Goal: Transaction & Acquisition: Obtain resource

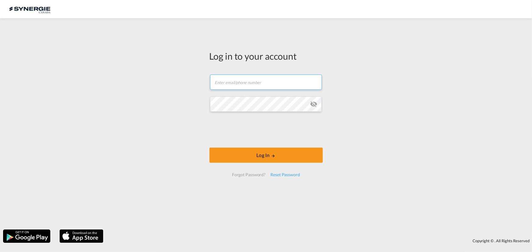
click at [262, 82] on input "text" at bounding box center [266, 82] width 112 height 15
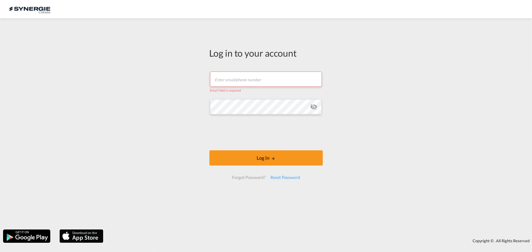
click at [249, 78] on input "text" at bounding box center [266, 79] width 112 height 15
type input "[EMAIL_ADDRESS][DOMAIN_NAME]"
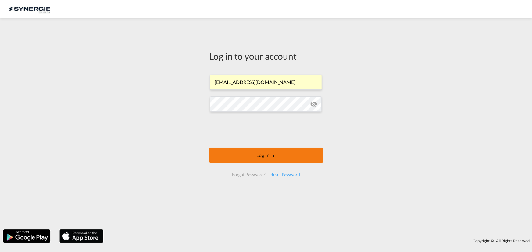
click at [246, 148] on button "Log In" at bounding box center [265, 155] width 113 height 15
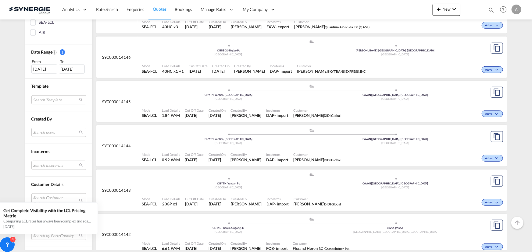
scroll to position [166, 0]
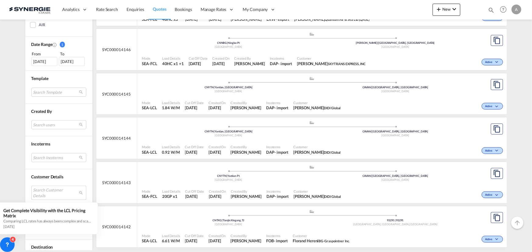
click at [47, 191] on md-select "Search Customer Details user name user mandy LIANG mandy.liang@didi-global.net …" at bounding box center [58, 193] width 55 height 14
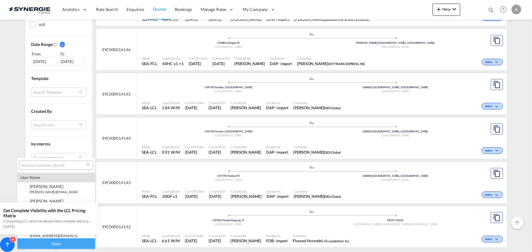
click at [44, 165] on input "search" at bounding box center [54, 165] width 66 height 5
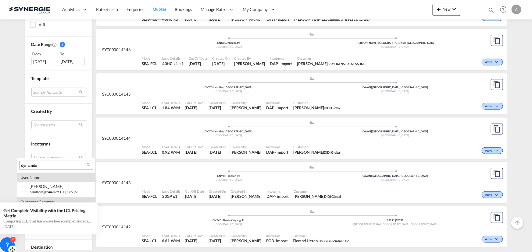
type input "dynamite"
click at [8, 244] on icon at bounding box center [7, 244] width 2 height 2
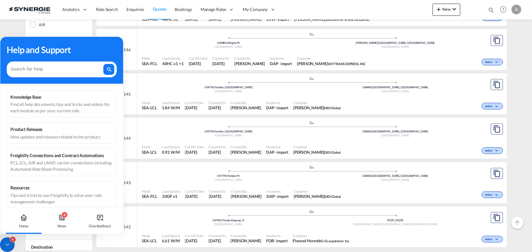
click at [8, 244] on icon at bounding box center [7, 245] width 6 height 6
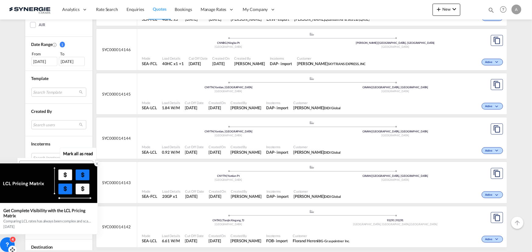
click at [95, 163] on icon at bounding box center [97, 164] width 4 height 4
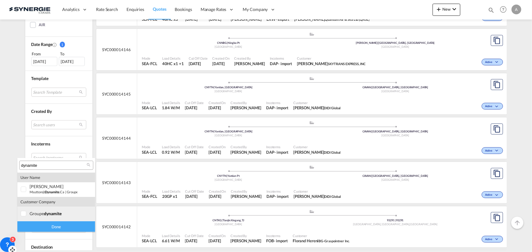
click at [37, 214] on div "groupe dynamite" at bounding box center [54, 213] width 48 height 5
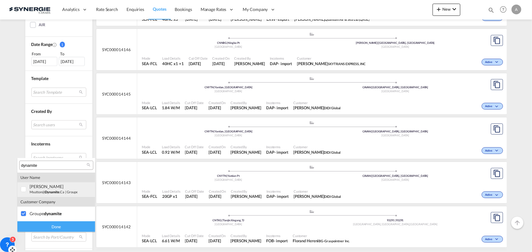
click at [45, 190] on small "msutton@ dynamite .ca" at bounding box center [47, 192] width 35 height 4
click at [59, 224] on div "Done" at bounding box center [56, 226] width 78 height 11
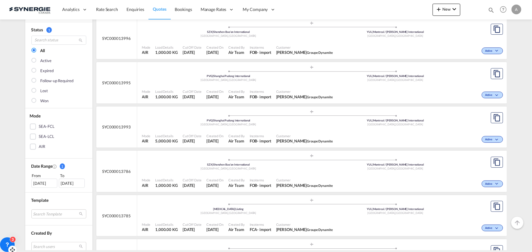
scroll to position [55, 0]
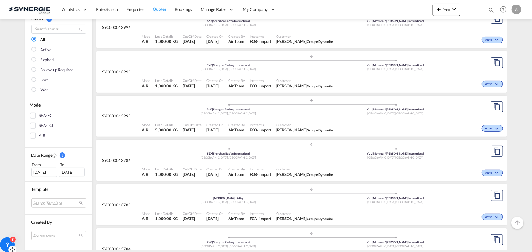
click at [254, 120] on div "Incoterms FOB - import" at bounding box center [260, 127] width 27 height 15
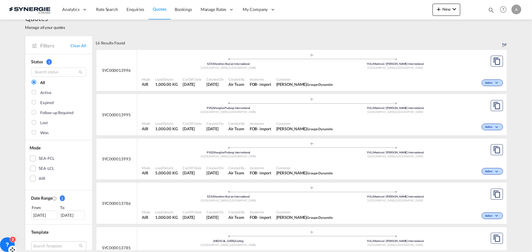
scroll to position [0, 0]
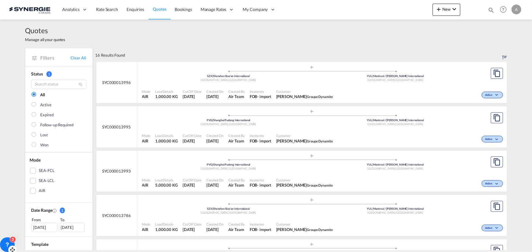
click at [207, 131] on div "Created On 12 Aug 2025" at bounding box center [215, 138] width 22 height 15
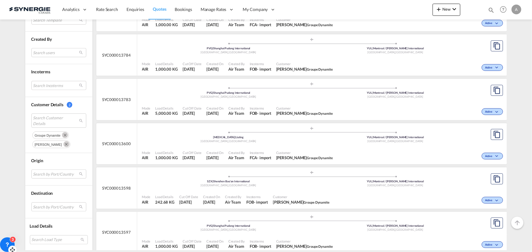
scroll to position [277, 0]
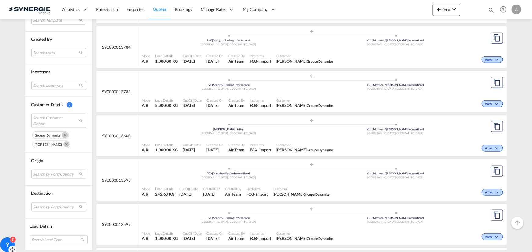
scroll to position [522, 0]
click at [54, 208] on md-select "Search by Port/Country JPNIC nichinan japan AEAMF mussafah united arab emirates…" at bounding box center [58, 206] width 55 height 9
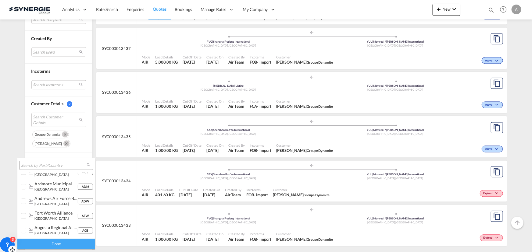
scroll to position [826, 0]
click at [16, 140] on md-backdrop at bounding box center [266, 126] width 532 height 252
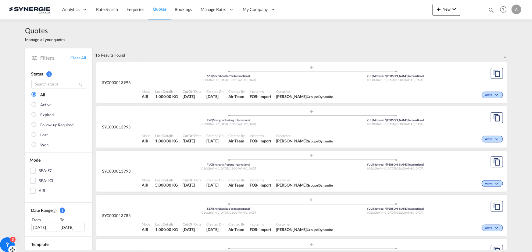
scroll to position [0, 0]
click at [42, 136] on div "Lost" at bounding box center [45, 135] width 8 height 6
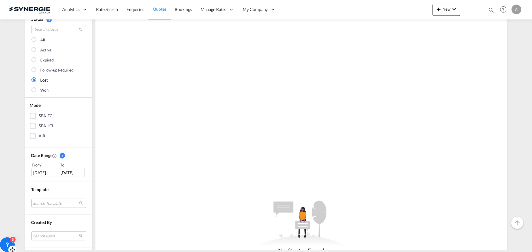
scroll to position [55, 0]
click at [41, 172] on div "20 Jul 2025" at bounding box center [44, 172] width 26 height 9
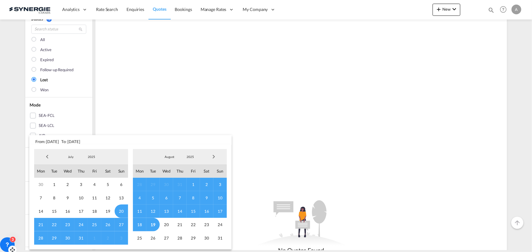
click at [44, 155] on span "Previous Month" at bounding box center [47, 157] width 12 height 12
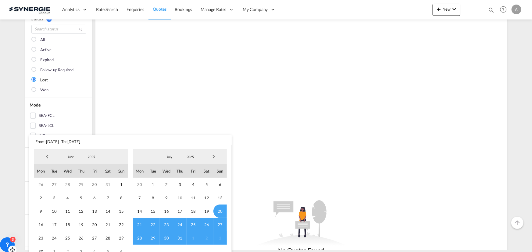
click at [44, 155] on span "Previous Month" at bounding box center [47, 157] width 12 height 12
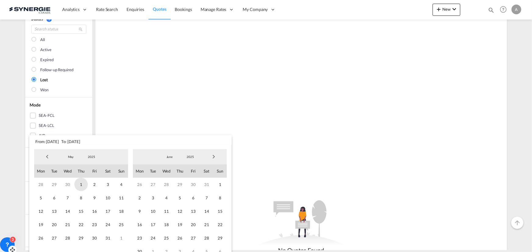
click at [78, 185] on span "1" at bounding box center [80, 184] width 13 height 13
click at [220, 240] on span "29" at bounding box center [219, 238] width 13 height 13
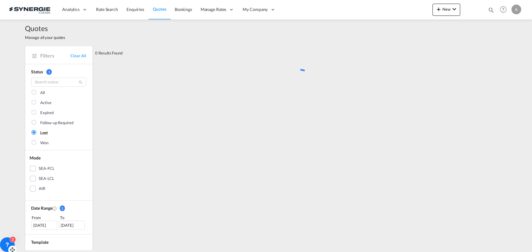
scroll to position [0, 0]
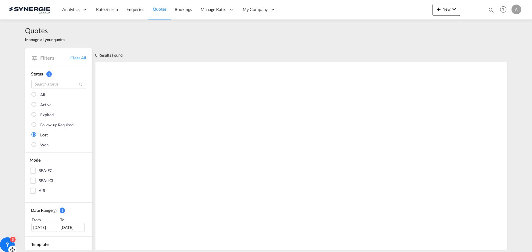
click at [37, 95] on md-checkbox "All" at bounding box center [58, 95] width 55 height 6
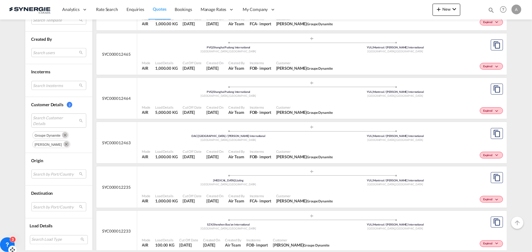
scroll to position [388, 0]
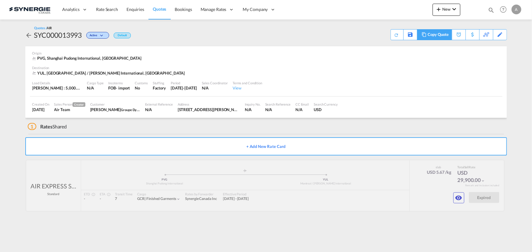
click at [444, 35] on div "Copy Quote" at bounding box center [437, 35] width 21 height 10
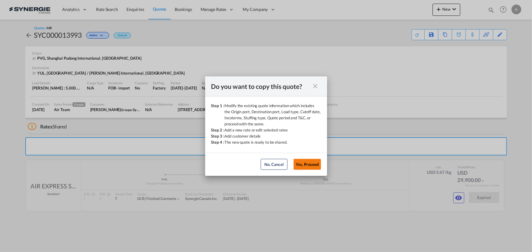
click at [312, 165] on button "Yes, Proceed" at bounding box center [306, 164] width 27 height 11
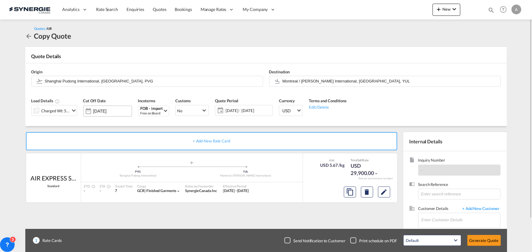
click at [108, 112] on input "19 Aug 2025" at bounding box center [112, 111] width 38 height 5
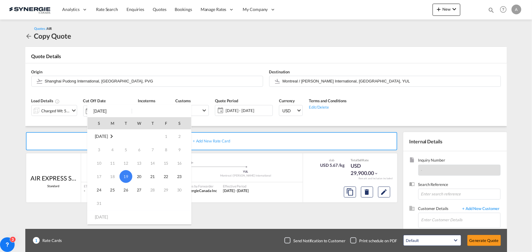
click at [124, 175] on span "19" at bounding box center [125, 176] width 13 height 13
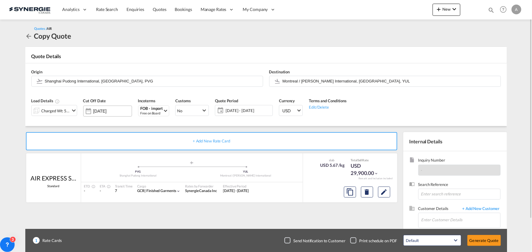
click at [100, 107] on div "19 Aug 2025" at bounding box center [107, 111] width 49 height 11
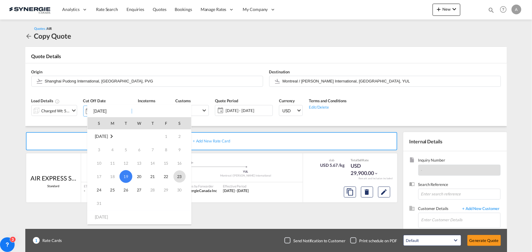
click at [175, 175] on span "23" at bounding box center [179, 177] width 12 height 12
type input "23 Aug 2025"
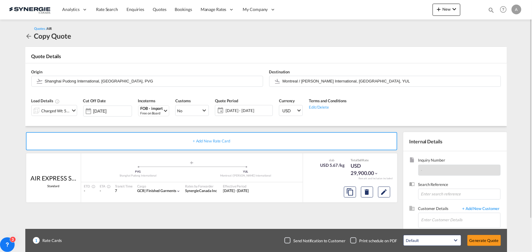
click at [222, 113] on md-icon "icon-calendar" at bounding box center [218, 110] width 7 height 7
click at [238, 108] on span "12 - 28 Aug 2025" at bounding box center [247, 110] width 45 height 5
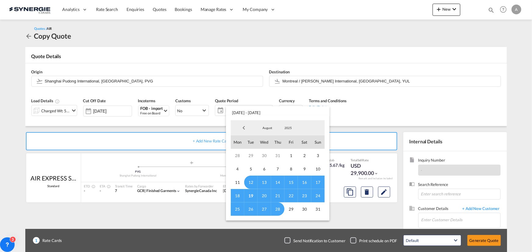
click at [247, 195] on span "19" at bounding box center [250, 195] width 13 height 13
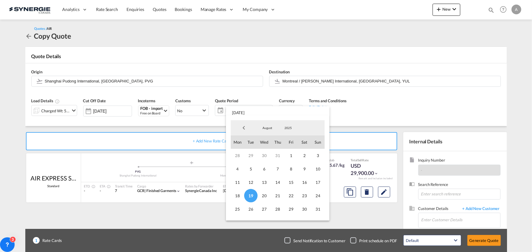
click at [266, 128] on span "August" at bounding box center [266, 128] width 19 height 4
click at [270, 144] on md-option "September" at bounding box center [273, 143] width 41 height 15
click at [277, 169] on span "11" at bounding box center [277, 168] width 13 height 13
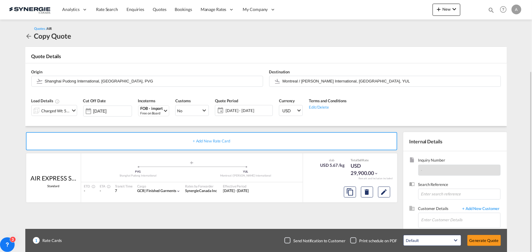
scroll to position [38, 0]
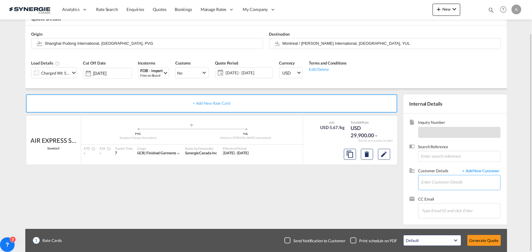
click at [457, 185] on input "Enter Customer Details" at bounding box center [460, 182] width 79 height 14
click at [440, 166] on div "[PERSON_NAME] msutton@ dynamite .ca | Groupe Dynamite" at bounding box center [460, 167] width 79 height 16
type input "Groupe Dynamite, [PERSON_NAME], [EMAIL_ADDRESS][DOMAIN_NAME]"
click at [387, 154] on md-icon "Edit" at bounding box center [383, 154] width 7 height 7
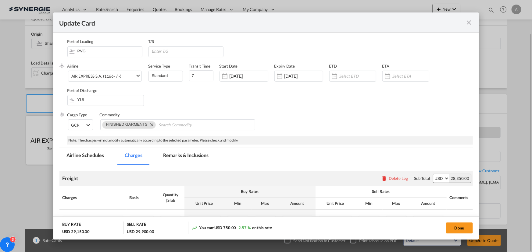
select select "chargeable_weight"
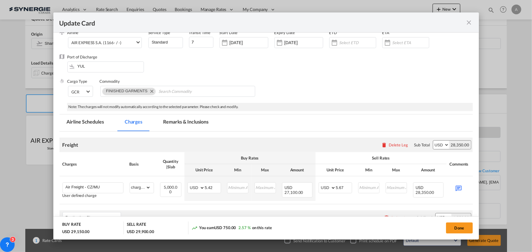
scroll to position [55, 0]
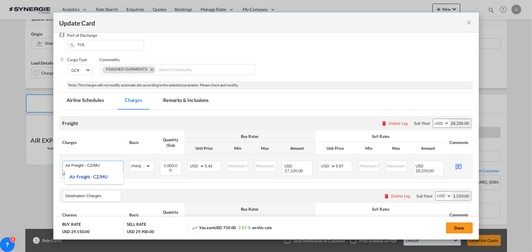
drag, startPoint x: 107, startPoint y: 168, endPoint x: 88, endPoint y: 166, distance: 19.0
click at [88, 166] on input "Air Freight - CZ/MU" at bounding box center [95, 165] width 58 height 9
type input "Air Freight - W8"
click at [124, 152] on th "Charges" at bounding box center [92, 143] width 67 height 24
drag, startPoint x: 215, startPoint y: 166, endPoint x: 188, endPoint y: 159, distance: 27.7
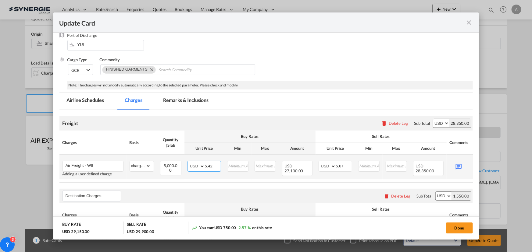
click at [188, 159] on td "AED AFN ALL AMD ANG AOA ARS AUD AWG AZN BAM BBD BDT BGN BHD BIF BMD BND BOB BRL…" at bounding box center [204, 167] width 40 height 25
type input "5.44"
click at [344, 163] on input "5.67" at bounding box center [344, 165] width 16 height 9
type input "5.69"
click at [458, 165] on md-icon "Update CardPort of ..." at bounding box center [458, 166] width 11 height 11
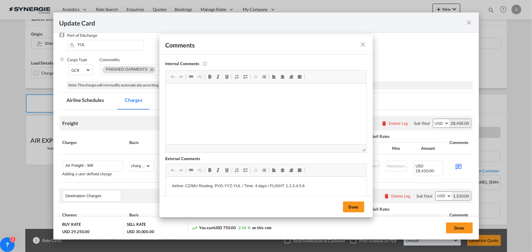
scroll to position [0, 0]
drag, startPoint x: 240, startPoint y: 185, endPoint x: 214, endPoint y: 184, distance: 26.2
click at [214, 184] on p "Airline: CZ/MU Routing: PVG-YYZ-YUL / Time: 4 days / FLIGHT: 1.2.3.4.5.6" at bounding box center [266, 186] width 188 height 6
drag, startPoint x: 197, startPoint y: 185, endPoint x: 186, endPoint y: 185, distance: 11.3
click at [186, 185] on p "Airline: CZ/MU Routing: HGH-YVR-YUL / Time: 4 days / FLIGHT: 1.2.3.4.5.6" at bounding box center [266, 186] width 188 height 6
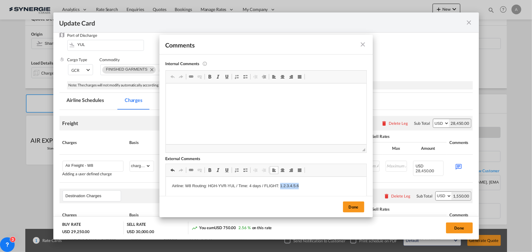
click at [280, 188] on html "Airline: W8 Routing: HGH-YVR-YUL / Time: 4 days / FLIGHT: 1.2.3.4.5.6" at bounding box center [265, 186] width 200 height 19
click at [359, 204] on button "Done" at bounding box center [353, 207] width 21 height 11
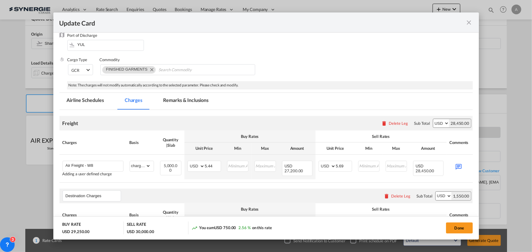
scroll to position [135, 0]
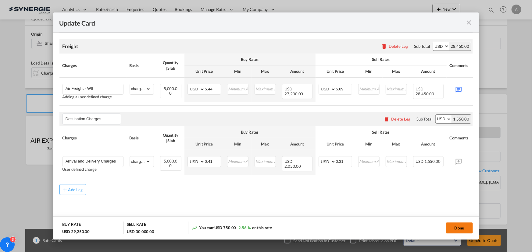
click at [463, 231] on button "Done" at bounding box center [459, 228] width 27 height 11
type input "11 Aug 2025"
type input "26 Aug 2025"
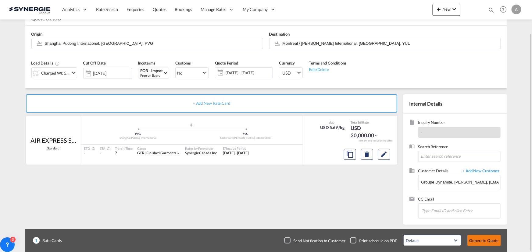
click at [474, 235] on button "Generate Quote" at bounding box center [484, 240] width 34 height 11
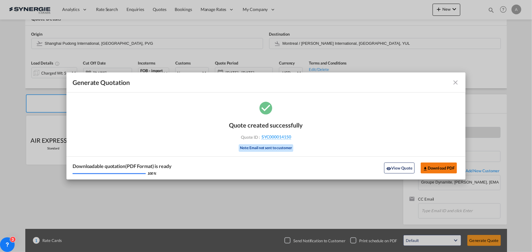
click at [432, 168] on button "Download PDF" at bounding box center [438, 168] width 36 height 11
click at [456, 80] on md-icon "icon-close fg-AAA8AD cursor m-0" at bounding box center [455, 82] width 7 height 7
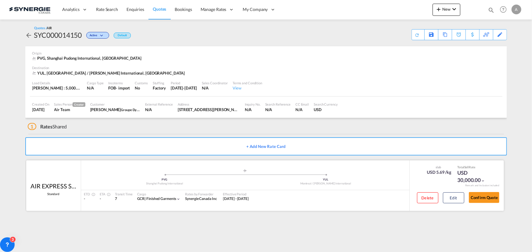
click at [452, 204] on div "Delete Edit" at bounding box center [438, 200] width 52 height 16
click at [455, 200] on button "Edit" at bounding box center [453, 198] width 21 height 11
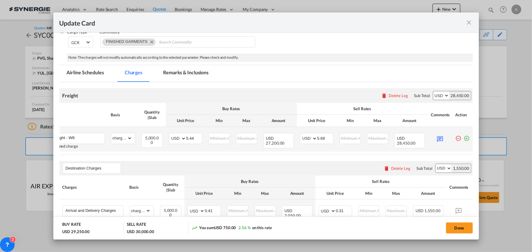
scroll to position [0, 23]
click at [434, 137] on md-icon "Update Card Port ..." at bounding box center [439, 138] width 11 height 11
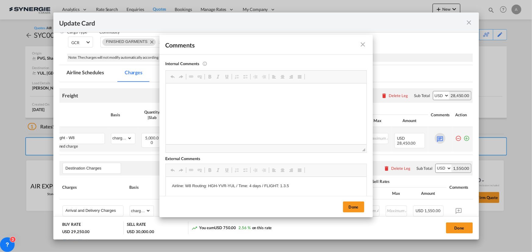
scroll to position [0, 0]
drag, startPoint x: 297, startPoint y: 185, endPoint x: 179, endPoint y: 182, distance: 117.6
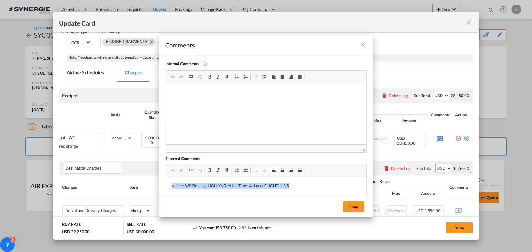
drag, startPoint x: 170, startPoint y: 185, endPoint x: 313, endPoint y: 182, distance: 142.9
click at [313, 182] on html "Airline: W8 Routing: HGH-YVR-YUL / Time: 4 days / FLIGHT: 1.3.5" at bounding box center [265, 186] width 200 height 19
copy p "Airline: W8 Routing: HGH-YVR-YUL / Time: 4 days / FLIGHT: 1.3.5"
click at [354, 206] on button "Done" at bounding box center [353, 207] width 21 height 11
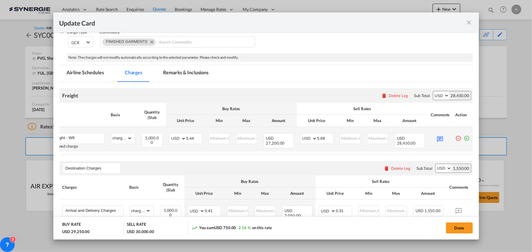
click at [463, 138] on md-icon "icon-plus-circle-outline green-400-fg" at bounding box center [466, 136] width 6 height 6
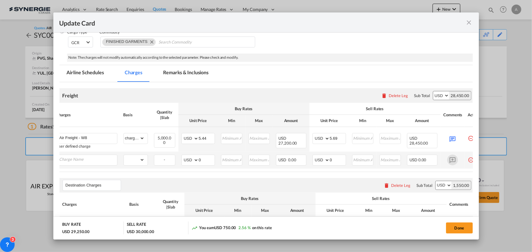
click at [451, 158] on md-icon "Update Card Port ..." at bounding box center [452, 160] width 11 height 11
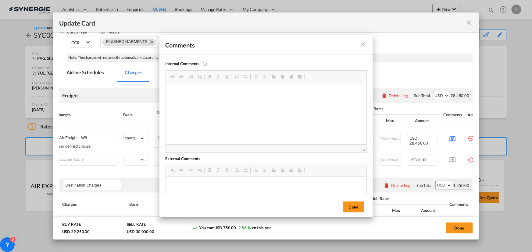
scroll to position [0, 0]
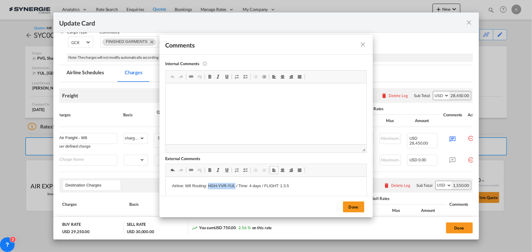
drag, startPoint x: 244, startPoint y: 182, endPoint x: 208, endPoint y: 187, distance: 36.9
click at [208, 187] on p "Airline: W8 Routing: HGH-YVR-YUL / Time: 4 days / FLIGHT: 1.3.5" at bounding box center [266, 186] width 188 height 6
click at [191, 184] on p "Airline: W8 Routing: PVG-FRA-MUC-YUL / Time: 4 days / FLIGHT: 1.3.5" at bounding box center [266, 186] width 188 height 6
click at [270, 184] on p "Airline: LH Routing: PVG-FRA-MUC-YUL / Time: 4 days / FLIGHT: 1.3.5" at bounding box center [266, 186] width 188 height 6
click at [258, 186] on p "Airline: LH Routing: PVG-FRA-MUC-YUL / Time: 4 days" at bounding box center [266, 186] width 188 height 6
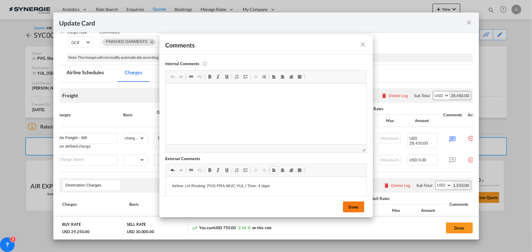
click at [361, 207] on button "Done" at bounding box center [353, 207] width 21 height 11
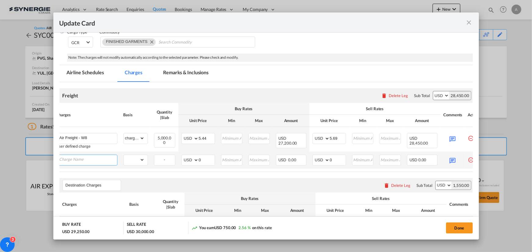
click at [97, 160] on input "Charge Name" at bounding box center [88, 159] width 58 height 9
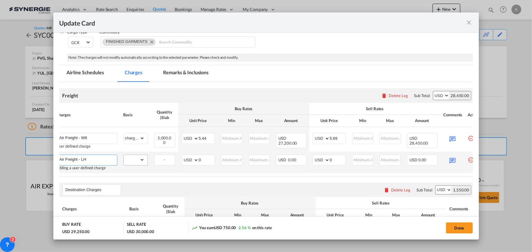
type input "Air Freight - LH"
click at [141, 159] on select "gross_weight volumetric_weight per_shipment per_bl per_km % on air freight per_…" at bounding box center [134, 160] width 21 height 10
click at [133, 159] on select "gross_weight volumetric_weight per_shipment per_bl per_km % on air freight per_…" at bounding box center [134, 160] width 21 height 10
click at [141, 159] on select "gross_weight volumetric_weight per_shipment per_bl per_km % on air freight per_…" at bounding box center [134, 160] width 21 height 10
select select "chargeable_weight"
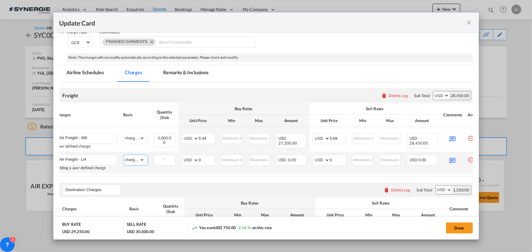
click at [124, 155] on select "gross_weight volumetric_weight per_shipment per_bl per_km % on air freight per_…" at bounding box center [134, 160] width 21 height 10
click at [131, 163] on select "gross_weight volumetric_weight per_shipment per_bl per_km % on air freight per_…" at bounding box center [134, 160] width 21 height 10
click at [124, 155] on select "gross_weight volumetric_weight per_shipment per_bl per_km % on air freight per_…" at bounding box center [134, 160] width 21 height 10
drag, startPoint x: 203, startPoint y: 159, endPoint x: 192, endPoint y: 158, distance: 10.7
click at [192, 158] on md-input-container "AED AFN ALL AMD ANG AOA ARS AUD AWG AZN BAM BBD BDT BGN BHD BIF BMD BND [PERSON…" at bounding box center [198, 160] width 34 height 11
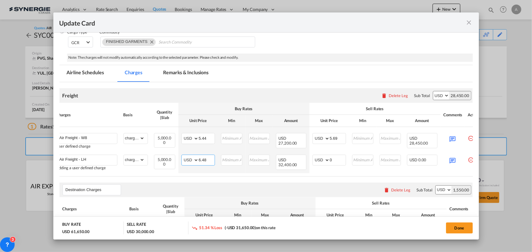
type input "6.48"
drag, startPoint x: 331, startPoint y: 159, endPoint x: 324, endPoint y: 159, distance: 6.1
click at [324, 159] on md-input-container "AED AFN ALL AMD ANG AOA ARS AUD AWG AZN BAM BBD BDT BGN BHD BIF BMD BND [PERSON…" at bounding box center [329, 160] width 34 height 11
type input "6.73"
click at [338, 138] on input "5.69" at bounding box center [338, 137] width 16 height 9
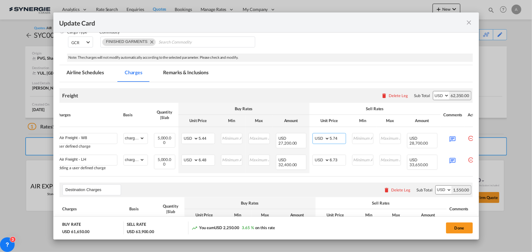
type input "5.74"
click at [337, 161] on input "6.73" at bounding box center [338, 159] width 16 height 9
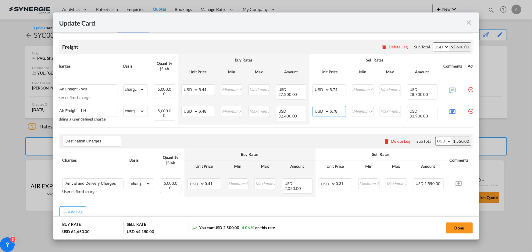
scroll to position [156, 0]
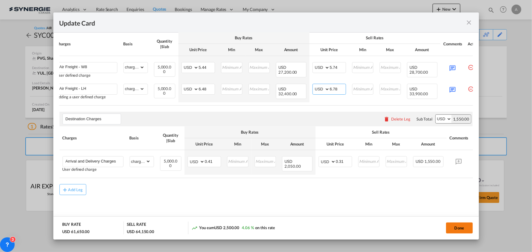
type input "6.78"
click at [457, 227] on button "Done" at bounding box center [459, 228] width 27 height 11
type input "11 Aug 2025"
type input "26 Aug 2025"
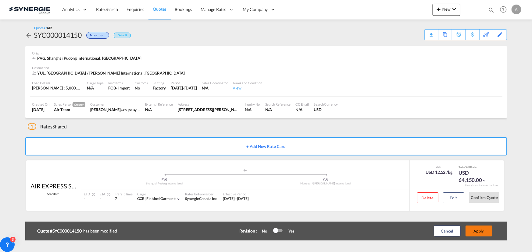
click at [479, 228] on button "Apply" at bounding box center [478, 231] width 27 height 11
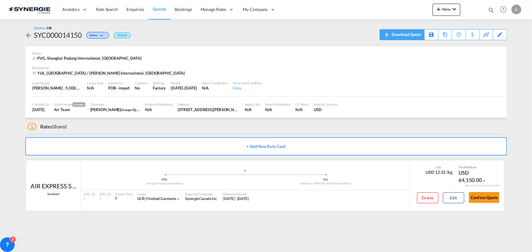
click at [418, 35] on div "Download Quote" at bounding box center [405, 35] width 31 height 10
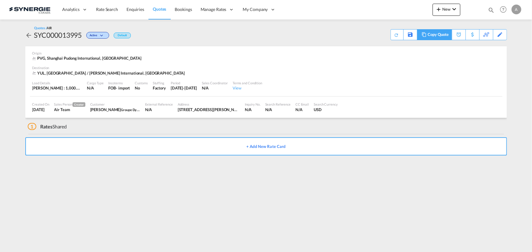
click at [428, 34] on div "Copy Quote" at bounding box center [437, 35] width 21 height 10
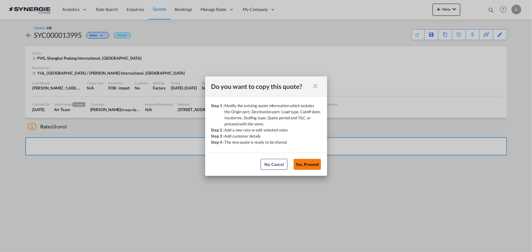
click at [308, 167] on button "Yes, Proceed" at bounding box center [306, 164] width 27 height 11
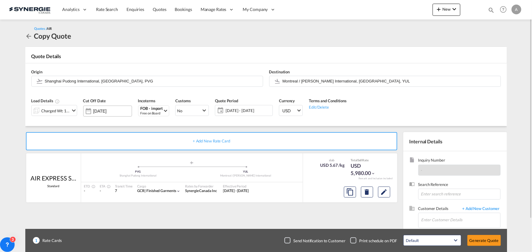
click at [121, 110] on input "[DATE]" at bounding box center [112, 111] width 38 height 5
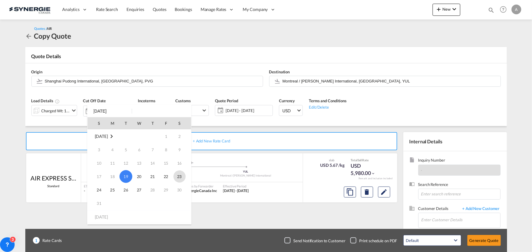
click at [174, 179] on span "23" at bounding box center [179, 177] width 12 height 12
type input "[DATE]"
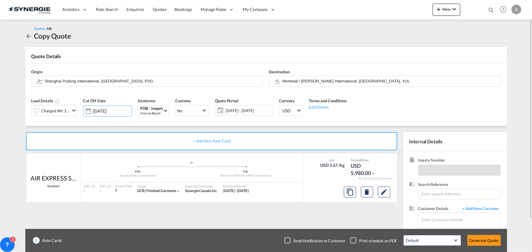
click at [234, 112] on span "12 - 28 Aug 2025" at bounding box center [247, 110] width 45 height 5
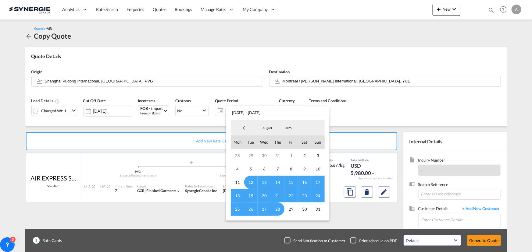
click at [252, 194] on span "19" at bounding box center [250, 195] width 13 height 13
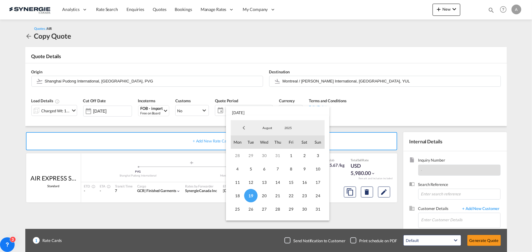
click at [270, 126] on span "August" at bounding box center [266, 128] width 19 height 4
click at [267, 145] on md-option "September" at bounding box center [273, 143] width 41 height 15
click at [279, 170] on span "11" at bounding box center [277, 168] width 13 height 13
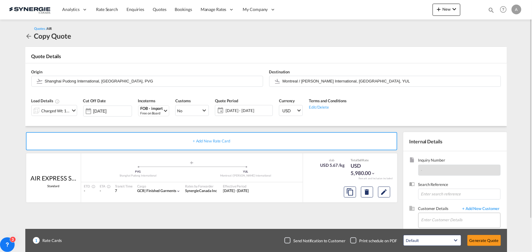
scroll to position [27, 0]
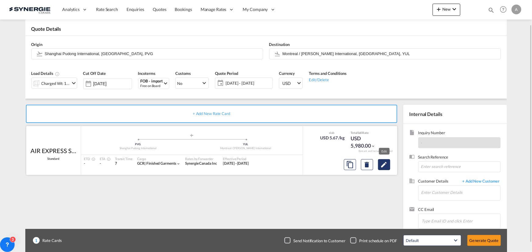
click at [388, 165] on button "Edit" at bounding box center [384, 164] width 12 height 11
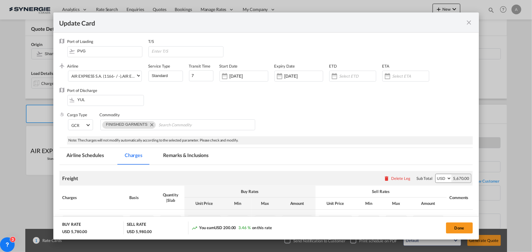
select select "chargeable_weight"
click at [243, 76] on input "12 Aug 2025" at bounding box center [248, 76] width 38 height 5
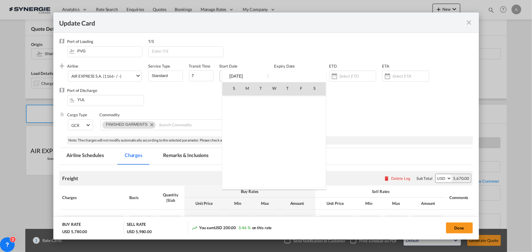
scroll to position [141048, 0]
click at [261, 141] on span "19" at bounding box center [260, 141] width 13 height 13
type input "[DATE]"
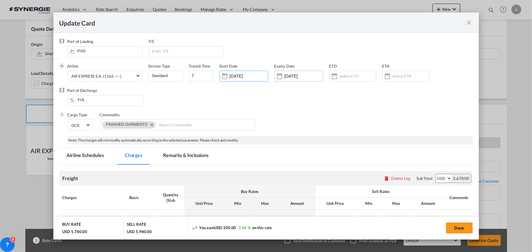
click at [295, 77] on input "27 Aug 2025" at bounding box center [303, 76] width 38 height 5
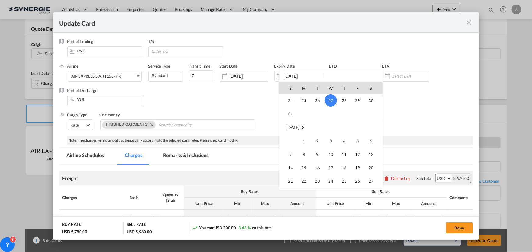
scroll to position [55, 0]
click at [329, 153] on span "10" at bounding box center [330, 154] width 12 height 12
type input "10 Sep 2025"
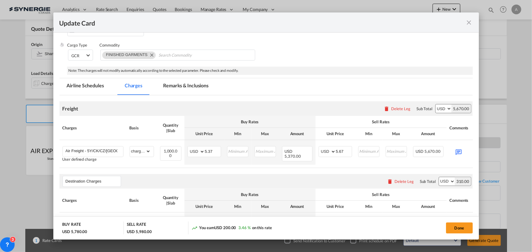
scroll to position [83, 0]
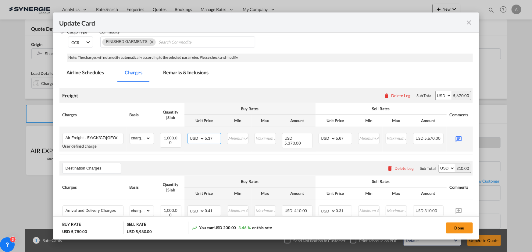
drag, startPoint x: 212, startPoint y: 135, endPoint x: 194, endPoint y: 134, distance: 18.6
click at [193, 135] on md-input-container "AED AFN ALL AMD ANG AOA ARS AUD AWG AZN BAM BBD BDT BGN BHD BIF BMD BND BOB BRL…" at bounding box center [204, 138] width 34 height 11
click at [116, 141] on md-autocomplete-wrap "Air Freight - 5Y/CK/CZ/[GEOGRAPHIC_DATA]" at bounding box center [94, 137] width 58 height 9
drag, startPoint x: 114, startPoint y: 138, endPoint x: 88, endPoint y: 136, distance: 25.7
click at [88, 136] on input "Air Freight - 5Y/CK/CZ/[GEOGRAPHIC_DATA]" at bounding box center [95, 137] width 58 height 9
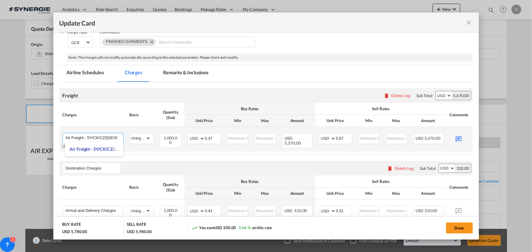
paste input "Charge Name"
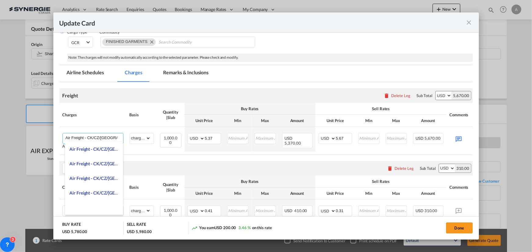
type input "Air Freight - CK/CZ/CA"
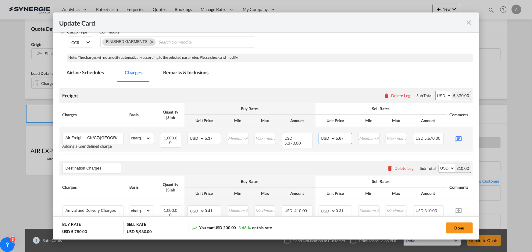
drag, startPoint x: 345, startPoint y: 139, endPoint x: 339, endPoint y: 139, distance: 5.5
click at [339, 139] on input "5.67" at bounding box center [344, 137] width 16 height 9
type input "5.04"
click at [460, 139] on md-icon "Update CardPort of ..." at bounding box center [458, 138] width 11 height 11
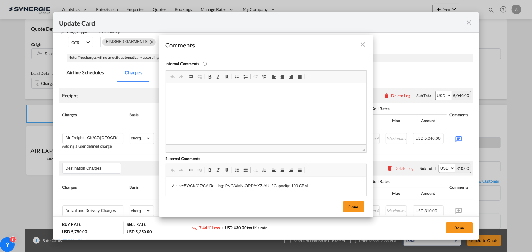
scroll to position [0, 0]
drag, startPoint x: 204, startPoint y: 188, endPoint x: 184, endPoint y: 186, distance: 19.3
click at [184, 186] on p "Airline:5Y/CK/CZ/CA Routing: PVG/XMN-ORD/YYZ-YUL/ Capacity: 100 CBM" at bounding box center [266, 186] width 188 height 6
drag, startPoint x: 210, startPoint y: 185, endPoint x: 184, endPoint y: 185, distance: 25.9
click at [184, 185] on p "Airline:PVG-ORD-YUL Routing: PVG/XMN-ORD/YYZ-YUL/ Capacity: 100 CBM" at bounding box center [266, 186] width 188 height 6
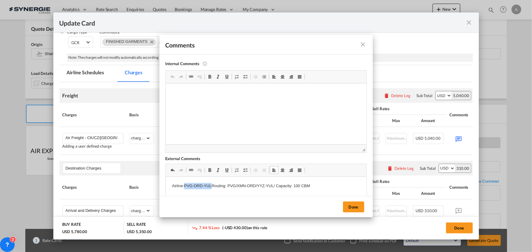
copy p "PVG-ORD-YUL"
drag, startPoint x: 265, startPoint y: 187, endPoint x: 219, endPoint y: 187, distance: 45.4
click at [219, 187] on p "Airline:CK/CZ/CA Routing: PVG/XMN-ORD/YYZ-YUL/ Capacity: 100 CBM" at bounding box center [266, 186] width 188 height 6
click at [356, 205] on button "Done" at bounding box center [353, 207] width 21 height 11
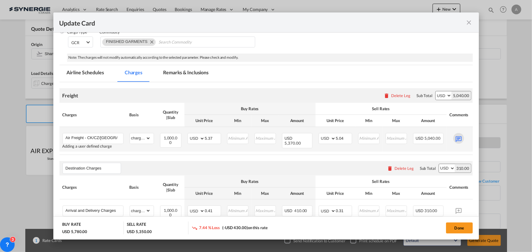
click at [462, 137] on md-icon "Update CardPort of ..." at bounding box center [458, 138] width 11 height 11
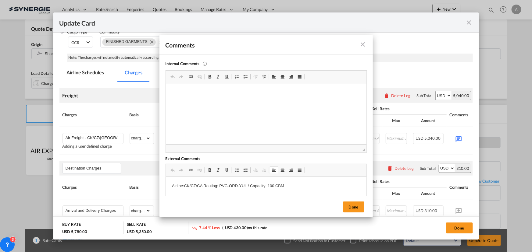
drag, startPoint x: 292, startPoint y: 189, endPoint x: 56, endPoint y: 183, distance: 235.3
drag, startPoint x: 285, startPoint y: 186, endPoint x: 278, endPoint y: 358, distance: 171.4
click at [165, 181] on html "Airline:CK/CZ/CA Routing: PVG-ORD-YUL / Capacity: 100 CBM" at bounding box center [265, 186] width 200 height 19
copy p "Airline:CK/CZ/CA Routing: PVG-ORD-YUL / Capacity: 100 CBM"
click at [360, 205] on button "Done" at bounding box center [353, 207] width 21 height 11
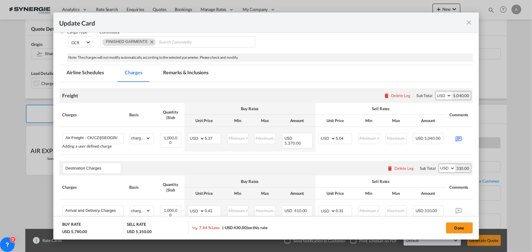
scroll to position [0, 23]
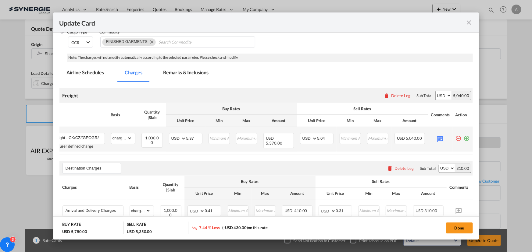
click at [463, 138] on md-icon "icon-plus-circle-outline green-400-fg" at bounding box center [466, 136] width 6 height 6
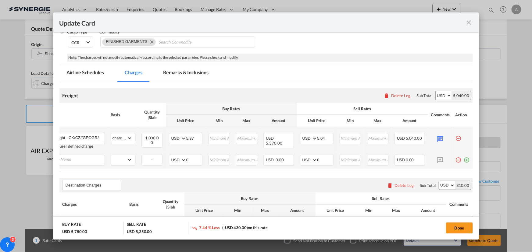
scroll to position [0, 6]
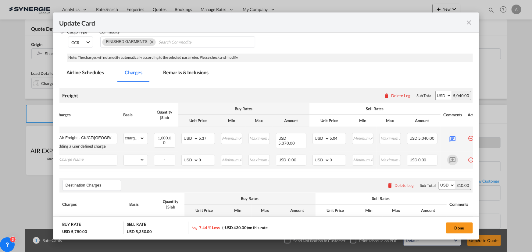
click at [455, 161] on md-icon "Update CardPort of ..." at bounding box center [452, 160] width 11 height 11
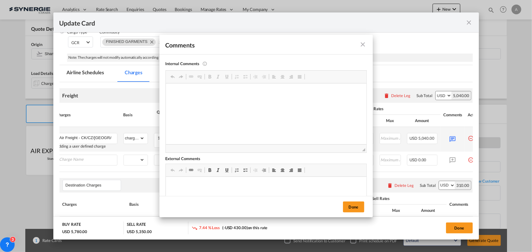
scroll to position [0, 0]
drag, startPoint x: 203, startPoint y: 186, endPoint x: 184, endPoint y: 185, distance: 19.2
click at [184, 185] on p "Airline:CK/CZ/CA Routing: PVG-ORD-YUL / Capacity: 100 CBM" at bounding box center [266, 186] width 188 height 6
drag, startPoint x: 235, startPoint y: 186, endPoint x: 207, endPoint y: 186, distance: 28.0
click at [207, 186] on p "Airline:OZ Routing: PVG-ORD-YUL / Capacity: 100 CBM" at bounding box center [266, 186] width 188 height 6
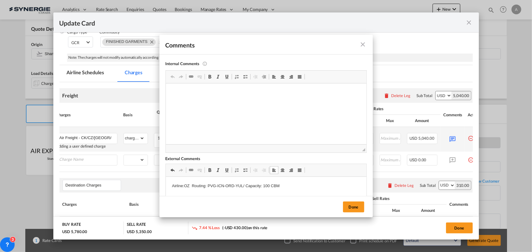
click at [269, 186] on p "Airline:OZ Routing: PVG-ICN-ORD-YUL / Capacity: 100 CBM" at bounding box center [266, 186] width 188 height 6
click at [355, 204] on button "Done" at bounding box center [353, 207] width 21 height 11
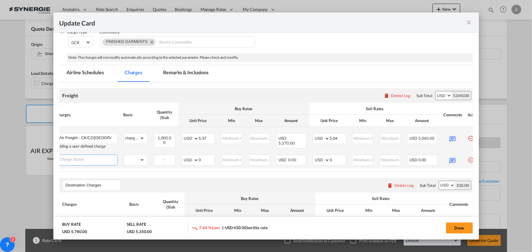
click at [93, 160] on input "Charge Name" at bounding box center [88, 159] width 58 height 9
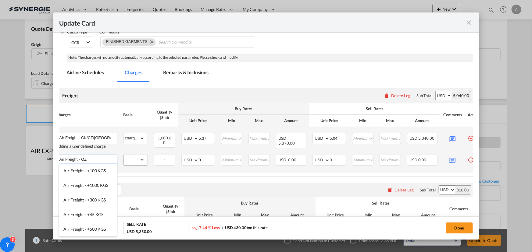
type input "Air Freight - OZ"
click at [139, 161] on select "gross_weight volumetric_weight per_shipment per_bl per_km % on air freight per_…" at bounding box center [134, 160] width 21 height 10
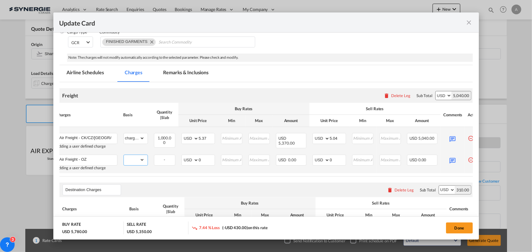
click at [141, 160] on select "gross_weight volumetric_weight per_shipment per_bl per_km % on air freight per_…" at bounding box center [134, 160] width 21 height 10
click at [143, 158] on select "gross_weight volumetric_weight per_shipment per_bl per_km % on air freight per_…" at bounding box center [134, 160] width 21 height 10
click at [132, 158] on select "gross_weight volumetric_weight per_shipment per_bl per_km % on air freight per_…" at bounding box center [134, 160] width 21 height 10
click at [137, 160] on select "gross_weight volumetric_weight per_shipment per_bl per_km % on air freight per_…" at bounding box center [134, 160] width 21 height 10
click at [135, 158] on select "gross_weight volumetric_weight per_shipment per_bl per_km % on air freight per_…" at bounding box center [134, 160] width 21 height 10
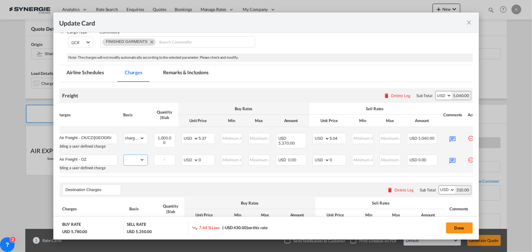
select select "chargeable_weight"
click at [124, 155] on select "gross_weight volumetric_weight per_shipment per_bl per_km % on air freight per_…" at bounding box center [134, 160] width 21 height 10
click at [189, 159] on md-input-container "AED AFN ALL AMD ANG AOA ARS AUD AWG AZN BAM BBD BDT BGN BHD BIF BMD BND [PERSON…" at bounding box center [198, 160] width 34 height 11
type input "4.67"
drag, startPoint x: 320, startPoint y: 159, endPoint x: 314, endPoint y: 159, distance: 6.1
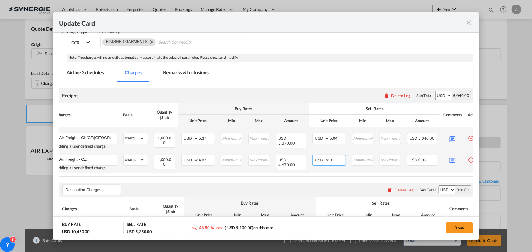
click at [314, 159] on md-input-container "AED AFN ALL AMD ANG AOA ARS AUD AWG AZN BAM BBD BDT BGN BHD BIF BMD BND [PERSON…" at bounding box center [329, 160] width 34 height 11
type input "4.97"
click at [450, 158] on md-icon "Update CardPort of ..." at bounding box center [452, 160] width 11 height 11
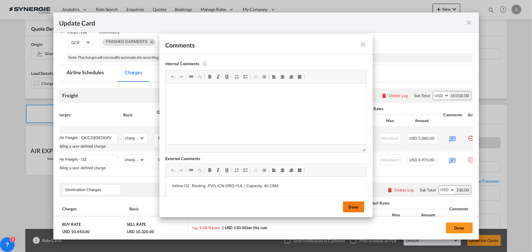
click at [355, 207] on button "Done" at bounding box center [353, 207] width 21 height 11
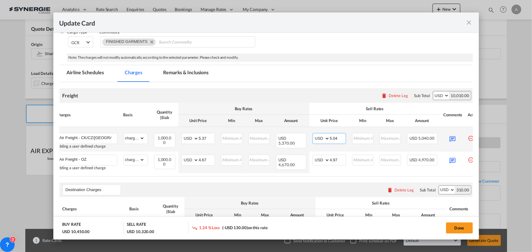
drag, startPoint x: 338, startPoint y: 138, endPoint x: 320, endPoint y: 136, distance: 19.0
click at [320, 136] on md-input-container "AED AFN ALL AMD ANG AOA ARS AUD AWG AZN BAM BBD BDT BGN BHD BIF BMD BND BOB BRL…" at bounding box center [329, 138] width 34 height 11
type input "5.67"
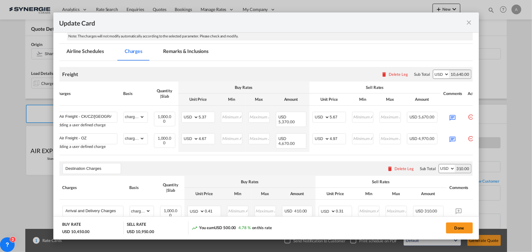
scroll to position [156, 0]
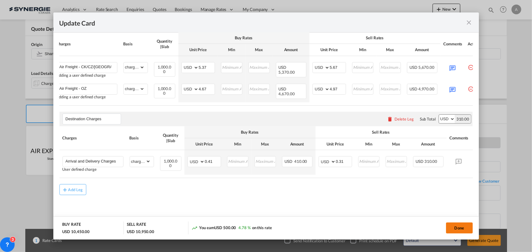
click at [466, 230] on button "Done" at bounding box center [459, 228] width 27 height 11
type input "[DATE]"
type input "09 Sep 2025"
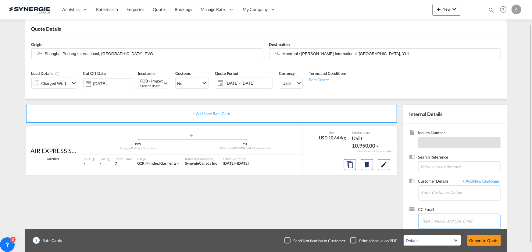
click at [460, 221] on input "Chips input." at bounding box center [452, 221] width 61 height 13
click at [450, 196] on input "Enter Customer Details" at bounding box center [460, 193] width 79 height 14
click at [444, 178] on div "[PERSON_NAME] msutton@ dynamite .ca | Groupe Dynamite" at bounding box center [460, 177] width 79 height 16
type input "Groupe Dynamite, [PERSON_NAME], [EMAIL_ADDRESS][DOMAIN_NAME]"
click at [490, 244] on button "Generate Quote" at bounding box center [484, 240] width 34 height 11
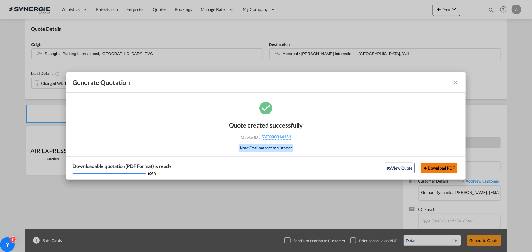
click at [444, 168] on button "Download PDF" at bounding box center [438, 168] width 36 height 11
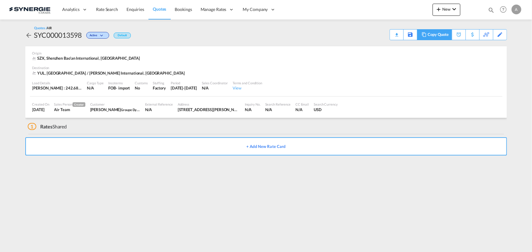
click at [440, 36] on div "Copy Quote" at bounding box center [437, 35] width 21 height 10
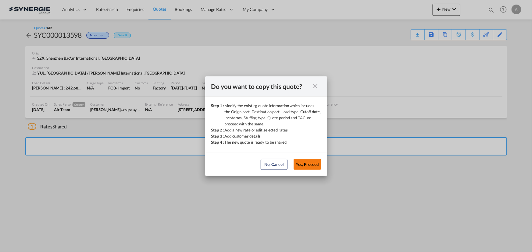
click at [304, 163] on button "Yes, Proceed" at bounding box center [306, 164] width 27 height 11
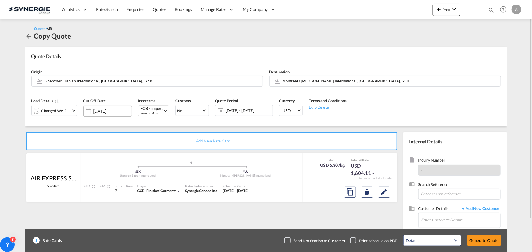
click at [128, 112] on input "[DATE]" at bounding box center [112, 111] width 38 height 5
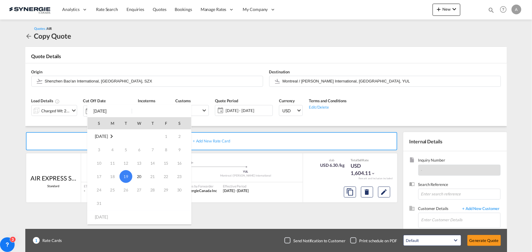
click at [231, 89] on div at bounding box center [266, 126] width 532 height 252
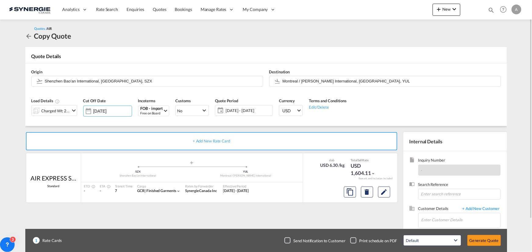
click at [238, 110] on span "29 Jul - 21 Aug 2025" at bounding box center [247, 110] width 45 height 5
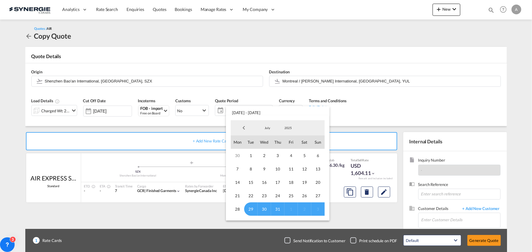
click at [261, 127] on span "July" at bounding box center [266, 128] width 19 height 4
click at [268, 143] on md-option "August" at bounding box center [273, 143] width 41 height 15
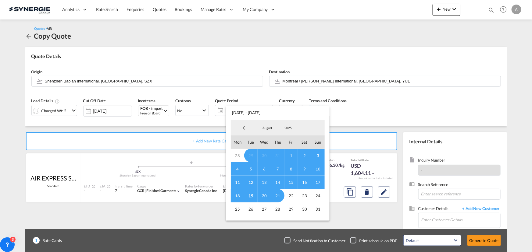
click at [249, 195] on span "19" at bounding box center [250, 195] width 13 height 13
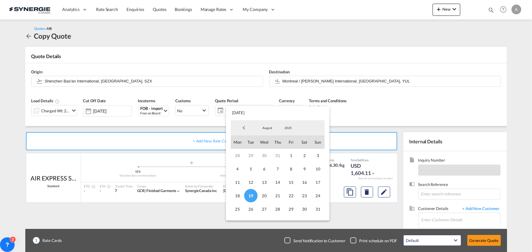
click at [269, 128] on span "August" at bounding box center [266, 128] width 19 height 4
click at [270, 143] on md-option "September" at bounding box center [273, 143] width 41 height 15
click at [274, 169] on span "11" at bounding box center [277, 168] width 13 height 13
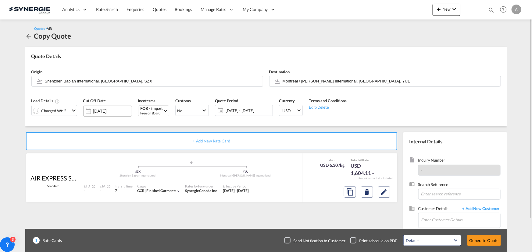
click at [107, 113] on input "[DATE]" at bounding box center [112, 111] width 38 height 5
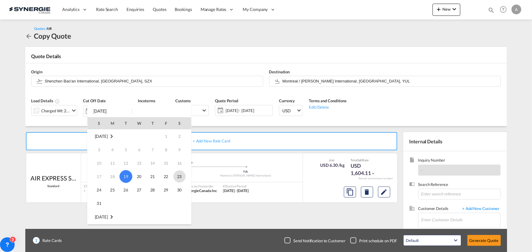
click at [179, 179] on span "23" at bounding box center [179, 177] width 12 height 12
type input "[DATE]"
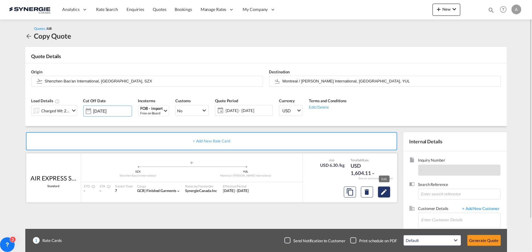
click at [381, 193] on md-icon "Edit" at bounding box center [383, 192] width 7 height 7
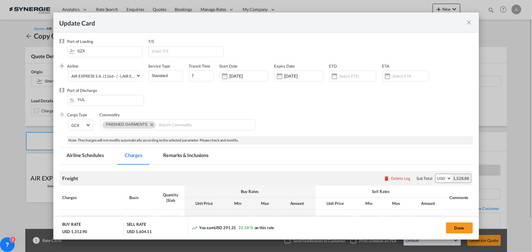
select select "chargeable_weight"
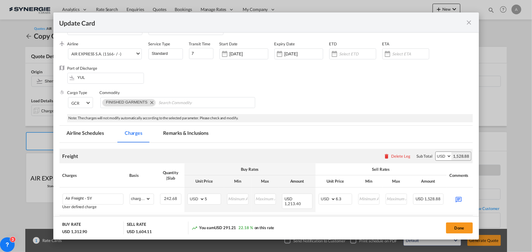
scroll to position [55, 0]
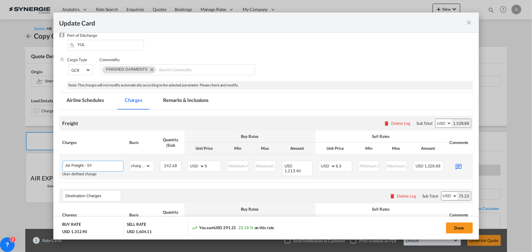
click at [93, 165] on input "Air Freight - 5Y" at bounding box center [95, 165] width 58 height 9
type input "Air Freight - DL"
click at [109, 174] on li "Air Freight - DL" at bounding box center [94, 177] width 58 height 15
type input "0"
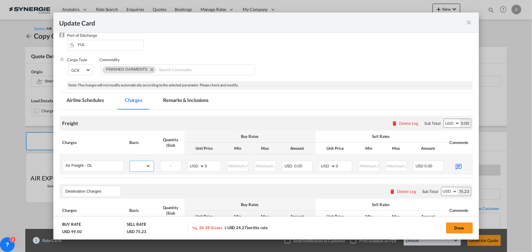
click at [146, 165] on select "gross_weight volumetric_weight per_shipment per_bl per_km % on air freight per_…" at bounding box center [140, 166] width 21 height 10
select select "chargeable_weight"
click at [130, 161] on select "gross_weight volumetric_weight per_shipment per_bl per_km % on air freight per_…" at bounding box center [140, 166] width 21 height 10
click at [467, 24] on md-icon "icon-close fg-AAA8AD m-0 pointer" at bounding box center [468, 22] width 7 height 7
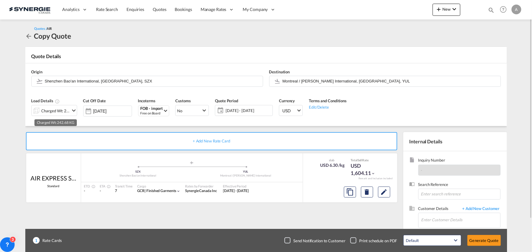
click at [48, 109] on div "Charged Wt: 242.68 KG" at bounding box center [55, 111] width 29 height 9
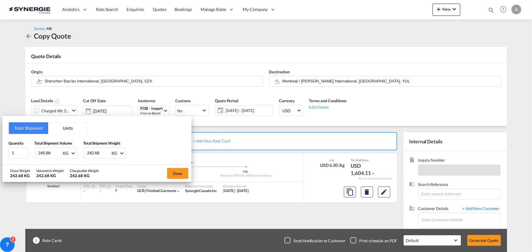
drag, startPoint x: 58, startPoint y: 151, endPoint x: 33, endPoint y: 149, distance: 24.8
click at [38, 149] on input "245.68" at bounding box center [50, 153] width 24 height 10
drag, startPoint x: 53, startPoint y: 154, endPoint x: 19, endPoint y: 146, distance: 35.3
click at [19, 146] on div "Quantity 1 Total Shipment Volume 245.68 KG CBM CFT KG LB Total Shipment Weight …" at bounding box center [97, 149] width 177 height 18
type input "486.45"
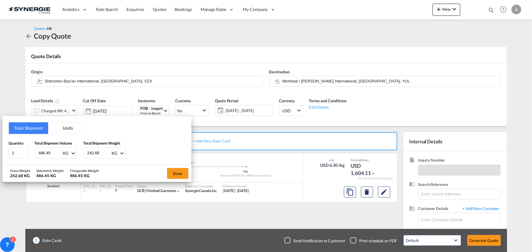
drag, startPoint x: 100, startPoint y: 153, endPoint x: 67, endPoint y: 149, distance: 33.1
click at [67, 149] on div "Quantity 1 Total Shipment Volume 486.45 KG CBM CFT KG LB Total Shipment Weight …" at bounding box center [97, 149] width 177 height 18
type input "486.45"
click at [174, 174] on button "Done" at bounding box center [177, 173] width 21 height 11
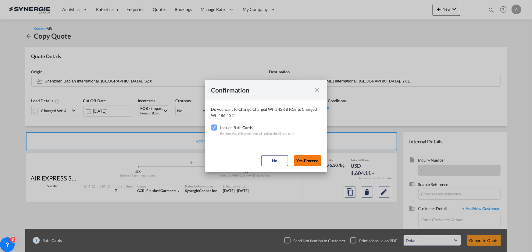
click at [315, 160] on button "Yes,Proceed" at bounding box center [307, 160] width 27 height 11
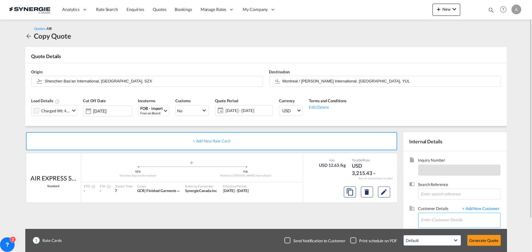
click at [437, 218] on input "Enter Customer Details" at bounding box center [460, 220] width 79 height 14
click at [387, 193] on md-icon "Edit" at bounding box center [383, 192] width 7 height 7
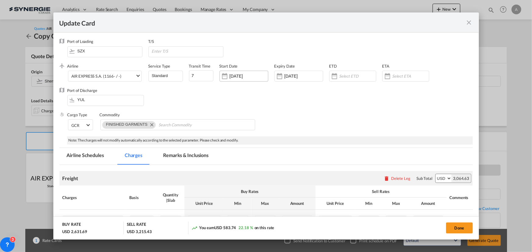
click at [244, 78] on input "29 Jul 2025" at bounding box center [248, 76] width 38 height 5
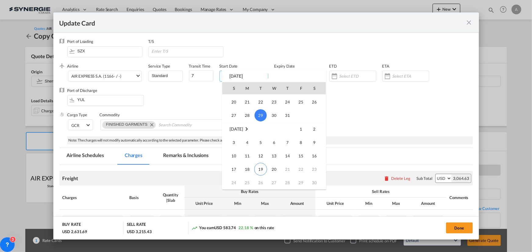
scroll to position [141049, 0]
click at [258, 137] on span "19" at bounding box center [260, 141] width 13 height 13
type input "[DATE]"
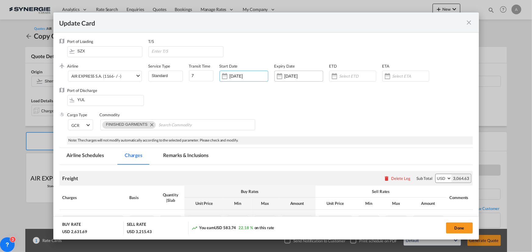
click at [298, 75] on input "20 Aug 2025" at bounding box center [303, 76] width 38 height 5
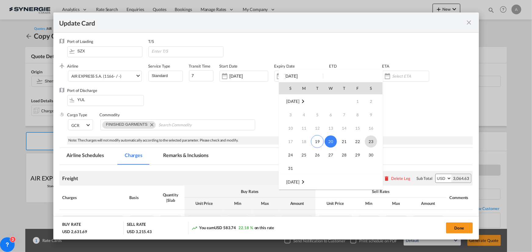
click at [366, 140] on span "23" at bounding box center [371, 142] width 12 height 12
type input "[DATE]"
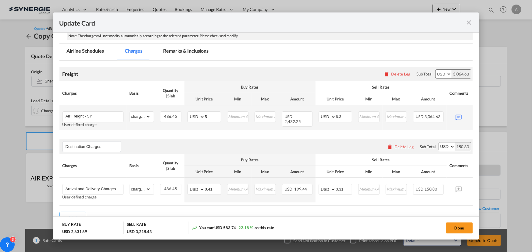
scroll to position [111, 0]
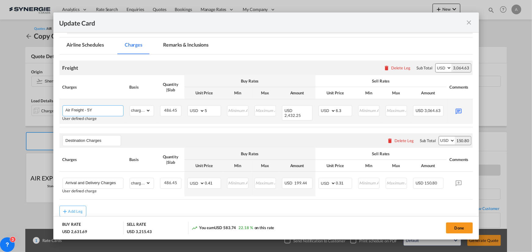
click at [96, 112] on input "Air Freight - 5Y" at bounding box center [95, 110] width 58 height 9
type input "Air Freight - DL"
click at [96, 118] on li "Air Freight - DL" at bounding box center [94, 121] width 58 height 15
type input "0"
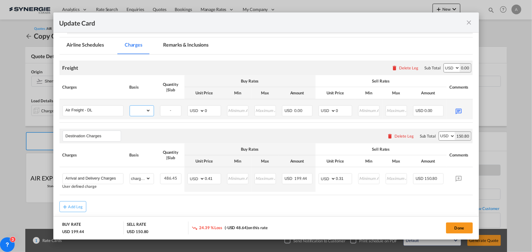
click at [145, 109] on select "gross_weight volumetric_weight per_shipment per_bl per_km % on air freight per_…" at bounding box center [140, 111] width 21 height 10
select select "chargeable_weight"
click at [130, 106] on select "gross_weight volumetric_weight per_shipment per_bl per_km % on air freight per_…" at bounding box center [140, 111] width 21 height 10
drag, startPoint x: 208, startPoint y: 111, endPoint x: 202, endPoint y: 109, distance: 6.2
click at [202, 109] on md-input-container "AED AFN ALL AMD ANG AOA ARS AUD AWG AZN BAM BBD BDT BGN BHD BIF BMD BND [PERSON…" at bounding box center [204, 110] width 34 height 11
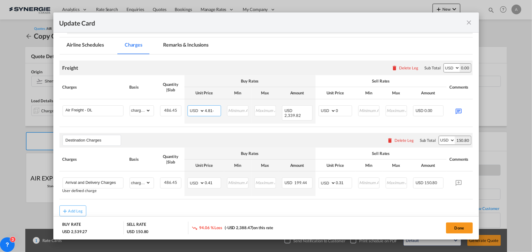
type input "4.81"
drag, startPoint x: 343, startPoint y: 112, endPoint x: 329, endPoint y: 111, distance: 13.4
click at [329, 111] on md-input-container "AED AFN ALL AMD ANG AOA ARS AUD AWG AZN BAM BBD BDT BGN BHD BIF BMD BND [PERSON…" at bounding box center [335, 110] width 34 height 11
click at [343, 111] on input "0" at bounding box center [344, 110] width 16 height 9
click at [315, 109] on td "AED AFN ALL AMD ANG AOA ARS AUD AWG AZN BAM BBD BDT BGN BHD BIF BMD BND BOB BRL…" at bounding box center [335, 111] width 40 height 24
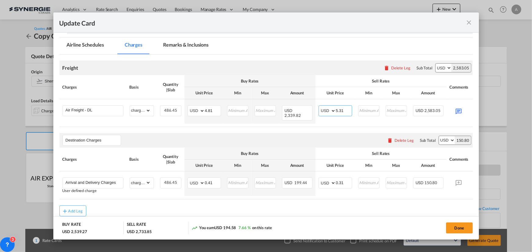
type input "5.31"
drag, startPoint x: 341, startPoint y: 110, endPoint x: 349, endPoint y: 110, distance: 7.9
click at [348, 110] on md-input-container "AED AFN ALL AMD ANG AOA ARS AUD AWG AZN BAM BBD BDT BGN BHD BIF BMD BND BOB BRL…" at bounding box center [335, 110] width 34 height 11
click at [461, 225] on button "Done" at bounding box center [459, 228] width 27 height 11
type input "[DATE]"
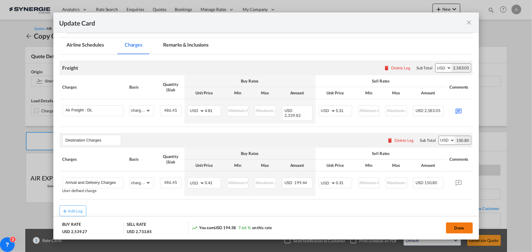
type input "22 Aug 2025"
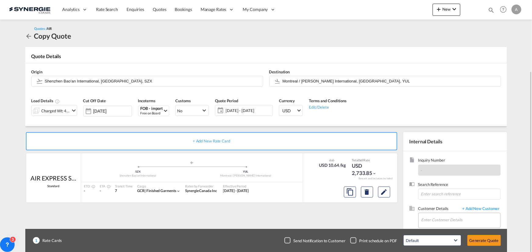
scroll to position [38, 0]
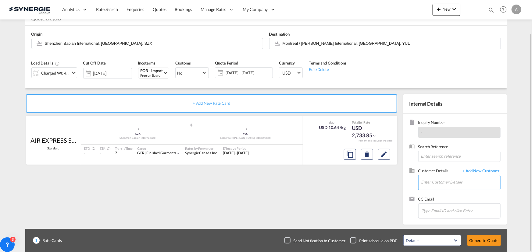
click at [454, 180] on input "Enter Customer Details" at bounding box center [460, 182] width 79 height 14
click at [451, 166] on div "[PERSON_NAME] msutton@ dynamite .ca | Groupe Dynamite" at bounding box center [460, 167] width 79 height 16
type input "Groupe Dynamite, [PERSON_NAME], [EMAIL_ADDRESS][DOMAIN_NAME]"
click at [482, 241] on button "Generate Quote" at bounding box center [484, 240] width 34 height 11
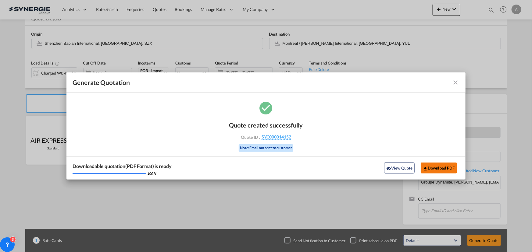
click at [439, 168] on button "Download PDF" at bounding box center [438, 168] width 36 height 11
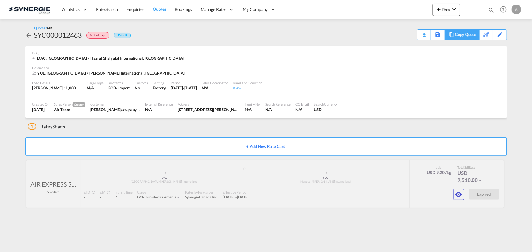
click at [467, 35] on div "Copy Quote" at bounding box center [465, 35] width 21 height 10
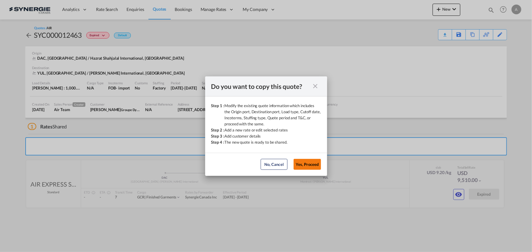
click at [309, 163] on button "Yes, Proceed" at bounding box center [306, 164] width 27 height 11
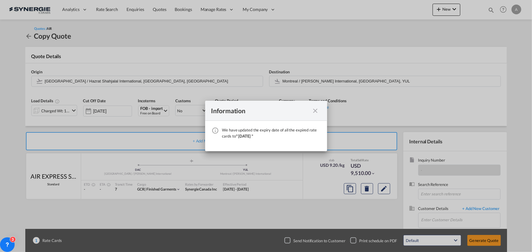
click at [314, 112] on md-icon "icon-close fg-AAA8AD cursor" at bounding box center [315, 110] width 7 height 7
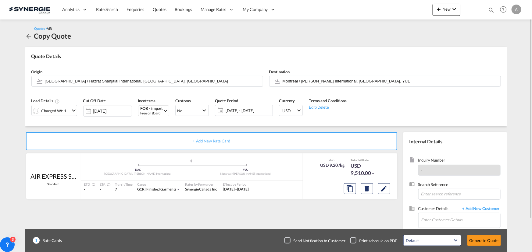
click at [248, 110] on span "[DATE] - [DATE]" at bounding box center [247, 110] width 45 height 5
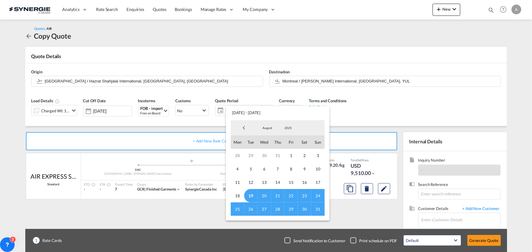
click at [383, 107] on md-backdrop at bounding box center [266, 126] width 532 height 252
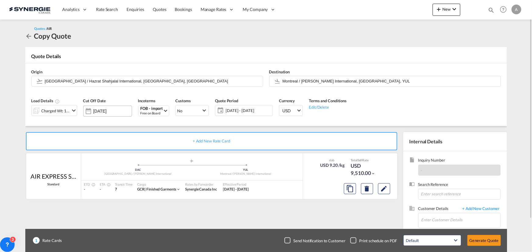
click at [112, 110] on input "[DATE]" at bounding box center [112, 111] width 38 height 5
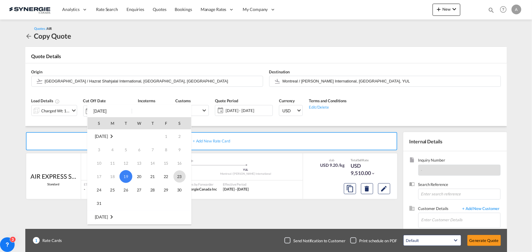
click at [180, 176] on span "23" at bounding box center [179, 177] width 12 height 12
type input "[DATE]"
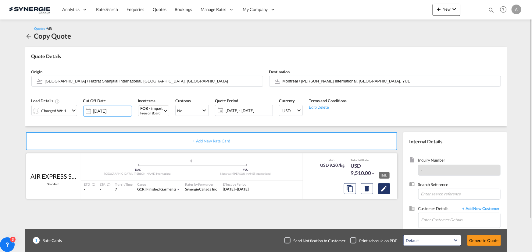
scroll to position [38, 0]
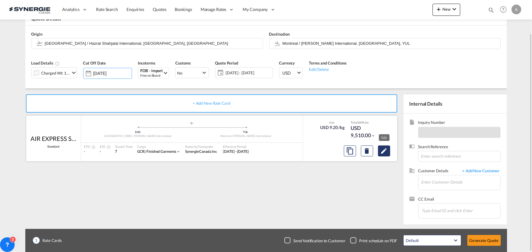
click at [382, 152] on md-icon "Edit" at bounding box center [383, 150] width 7 height 7
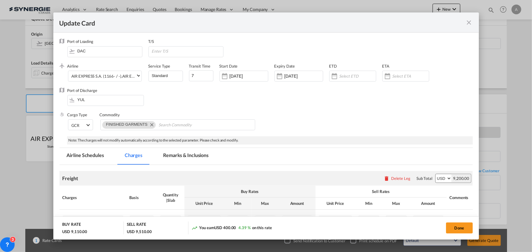
select select "chargeable_weight"
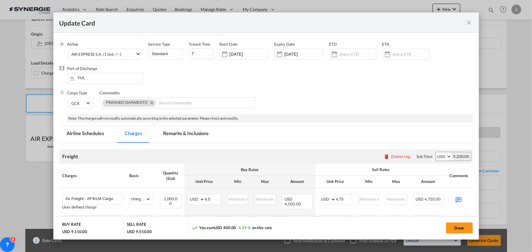
scroll to position [0, 0]
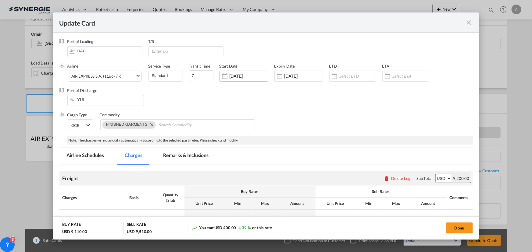
click at [236, 76] on input "[DATE]" at bounding box center [248, 76] width 38 height 5
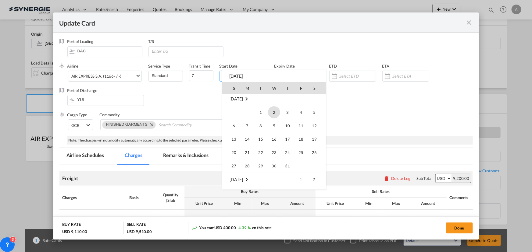
scroll to position [141025, 0]
click at [259, 161] on span "19" at bounding box center [260, 164] width 13 height 13
type input "[DATE]"
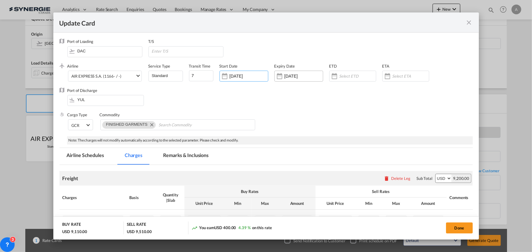
click at [296, 78] on input "[DATE]" at bounding box center [303, 76] width 38 height 5
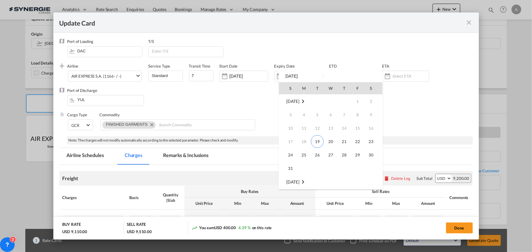
scroll to position [81, 0]
click at [342, 141] on span "18" at bounding box center [344, 142] width 12 height 12
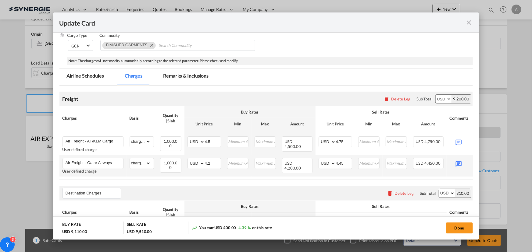
scroll to position [111, 0]
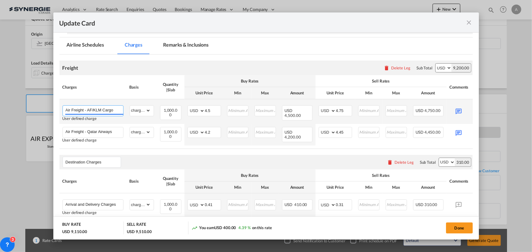
drag, startPoint x: 119, startPoint y: 109, endPoint x: 87, endPoint y: 109, distance: 31.1
click at [87, 109] on input "Air Freight - AF/KLM Cargo" at bounding box center [95, 110] width 58 height 9
paste input "EMIRATES"
type input "Air Freight - EMIRATES"
drag, startPoint x: 214, startPoint y: 110, endPoint x: 203, endPoint y: 109, distance: 10.4
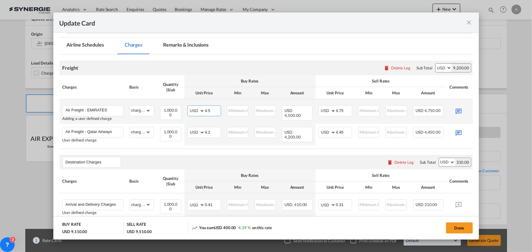
click at [203, 109] on md-input-container "AED AFN ALL AMD ANG AOA ARS AUD AWG AZN BAM BBD BDT BGN BHD BIF BMD BND [PERSON…" at bounding box center [204, 110] width 34 height 11
type input "4.30"
drag, startPoint x: 345, startPoint y: 111, endPoint x: 341, endPoint y: 111, distance: 3.4
click at [341, 111] on input "4.75" at bounding box center [344, 110] width 16 height 9
type input "4.70"
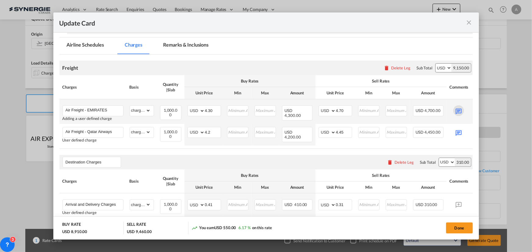
click at [462, 112] on md-icon "Update CardPort of ..." at bounding box center [458, 110] width 11 height 11
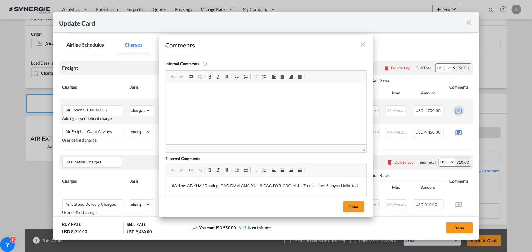
scroll to position [0, 0]
drag, startPoint x: 201, startPoint y: 185, endPoint x: 187, endPoint y: 185, distance: 13.7
drag, startPoint x: 187, startPoint y: 186, endPoint x: 200, endPoint y: 185, distance: 13.4
click at [200, 185] on p "6Airline: AF/KLM / Routing: DAC-DMM-AMS-YUL & DAC-DXB-CDG-YUL / Transit time: 6…" at bounding box center [266, 186] width 188 height 6
click at [174, 187] on p "6Airline: EMIRATES / Routing: DAC-DMM-AMS-YUL & DAC-DXB-CDG-YUL / Transit time:…" at bounding box center [266, 189] width 188 height 13
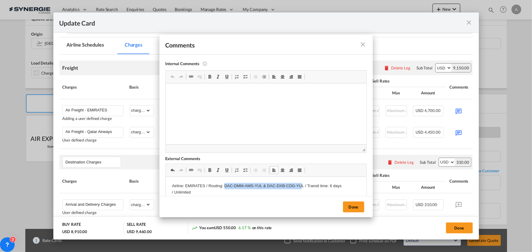
click at [224, 187] on p "Airline: EMIRATES / Routing: DAC-DMM-AMS-YUL & DAC-DXB-CDG-YUL / Transit time: …" at bounding box center [266, 189] width 188 height 13
drag, startPoint x: 316, startPoint y: 187, endPoint x: 304, endPoint y: 187, distance: 11.3
click at [304, 187] on p "Airline: EMIRATES / Routing: DAC//MCT//DXB//YUL / Transit time: 6 days / Unlimi…" at bounding box center [266, 186] width 188 height 6
click at [360, 207] on button "Done" at bounding box center [353, 207] width 21 height 11
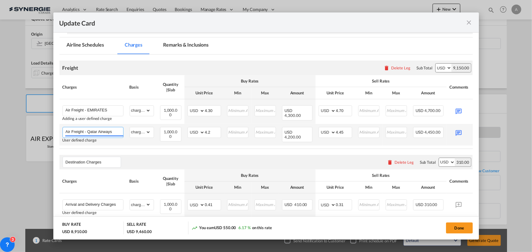
drag, startPoint x: 116, startPoint y: 132, endPoint x: 87, endPoint y: 131, distance: 29.0
click at [87, 131] on input "Air Freight - Qatar Airways" at bounding box center [95, 131] width 58 height 9
paste input "AF-KLM"
type input "Air Freight - AF-KLM"
drag, startPoint x: 211, startPoint y: 131, endPoint x: 192, endPoint y: 129, distance: 18.7
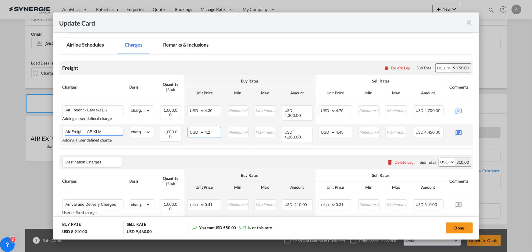
click at [192, 129] on md-input-container "AED AFN ALL AMD ANG AOA ARS AUD AWG AZN BAM BBD BDT BGN BHD BIF BMD BND [PERSON…" at bounding box center [204, 132] width 34 height 11
type input "4.50"
drag, startPoint x: 348, startPoint y: 133, endPoint x: 345, endPoint y: 133, distance: 3.4
click at [345, 133] on md-input-container "AED AFN ALL AMD ANG AOA ARS AUD AWG AZN BAM BBD BDT BGN BHD BIF BMD BND [PERSON…" at bounding box center [335, 132] width 34 height 11
click at [342, 133] on input "4.45" at bounding box center [344, 131] width 16 height 9
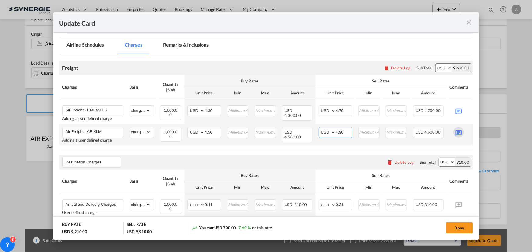
type input "4.90"
click at [458, 133] on md-icon "Update CardPort of ..." at bounding box center [458, 132] width 11 height 11
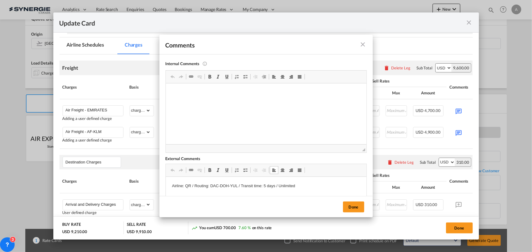
drag, startPoint x: 237, startPoint y: 186, endPoint x: 207, endPoint y: 186, distance: 30.2
drag, startPoint x: 211, startPoint y: 186, endPoint x: 237, endPoint y: 186, distance: 26.8
click at [237, 186] on p "Airline: QR / Routing: DAC-DOH-YUL / Transit time: 5 days / Unlimited" at bounding box center [266, 186] width 188 height 6
click at [190, 184] on p "Airline: QR / Routing: DAC//DMM//AMS//YUL. / Transit time: 5 days / Unlimited" at bounding box center [266, 186] width 188 height 6
click at [288, 186] on p "Airline: AL/KLM / Routing: DAC//DMM//AMS//YUL. / Transit time: 5 days / Unlimit…" at bounding box center [266, 186] width 188 height 6
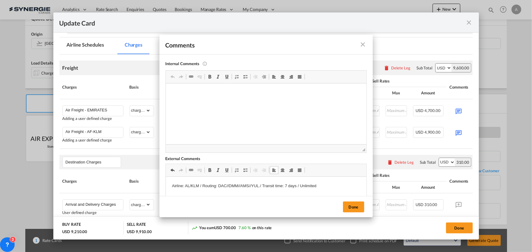
drag, startPoint x: 315, startPoint y: 188, endPoint x: 300, endPoint y: 188, distance: 14.9
click at [300, 188] on p "Airline: AL/KLM / Routing: DAC//DMM//AMS//YUL. / Transit time: 7 days / Unlimit…" at bounding box center [266, 186] width 188 height 6
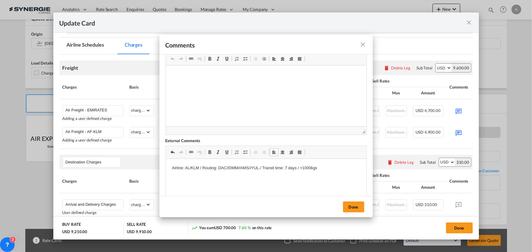
scroll to position [27, 0]
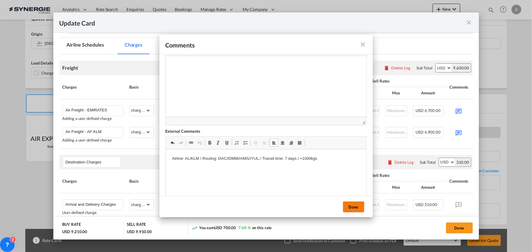
click at [354, 207] on button "Done" at bounding box center [353, 207] width 21 height 11
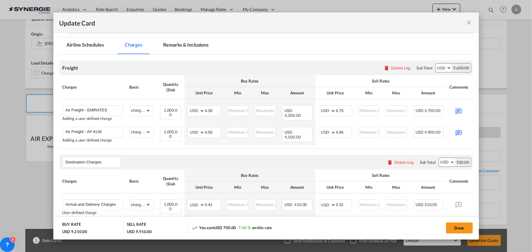
scroll to position [0, 23]
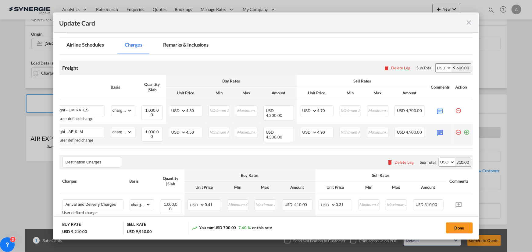
click at [463, 131] on md-icon "icon-plus-circle-outline green-400-fg" at bounding box center [466, 130] width 6 height 6
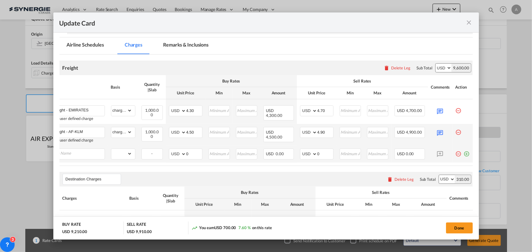
click at [463, 152] on md-icon "icon-plus-circle-outline green-400-fg" at bounding box center [466, 152] width 6 height 6
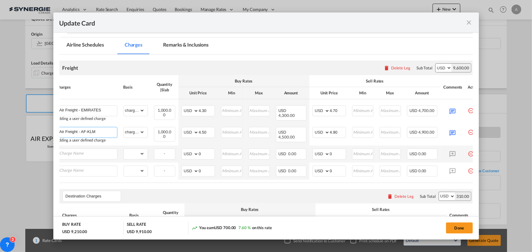
scroll to position [0, 0]
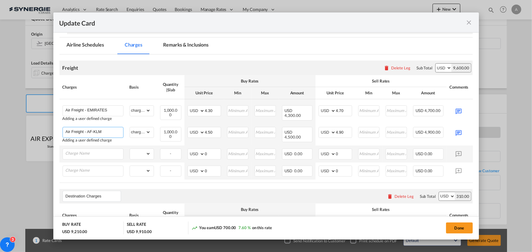
drag, startPoint x: 101, startPoint y: 132, endPoint x: 37, endPoint y: 127, distance: 64.8
click at [37, 127] on div "Update Card Port of [GEOGRAPHIC_DATA] DAC T/S .a{fill:#aaa8ad;} Airline AIR EXP…" at bounding box center [266, 126] width 532 height 252
click at [108, 152] on input "Charge Name" at bounding box center [95, 153] width 58 height 9
paste input "Air Freight - AF-KLM"
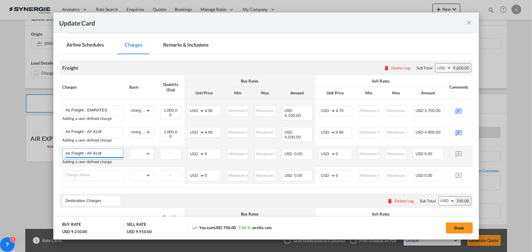
drag, startPoint x: 105, startPoint y: 154, endPoint x: 87, endPoint y: 153, distance: 18.6
click at [87, 153] on input "Air Freight - AF-KLM" at bounding box center [95, 153] width 58 height 9
click at [101, 156] on input "Air Freight -" at bounding box center [95, 153] width 58 height 9
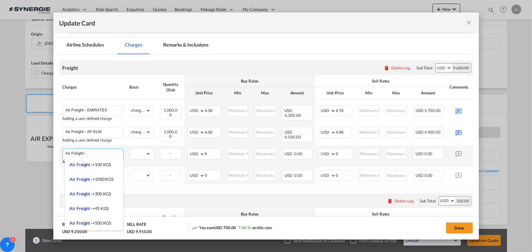
paste input "British Airways"
type input "Air Freight - British Airways"
click at [142, 152] on select "gross_weight volumetric_weight per_shipment per_bl per_km % on air freight per_…" at bounding box center [140, 154] width 21 height 10
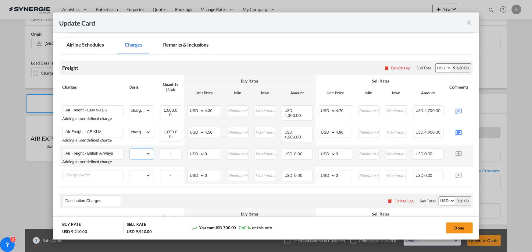
select select "chargeable_weight"
click at [130, 149] on select "gross_weight volumetric_weight per_shipment per_bl per_km % on air freight per_…" at bounding box center [140, 154] width 21 height 10
drag, startPoint x: 212, startPoint y: 153, endPoint x: 193, endPoint y: 152, distance: 19.5
click at [193, 152] on md-input-container "AED AFN ALL AMD ANG AOA ARS AUD AWG AZN BAM BBD BDT BGN BHD BIF BMD BND [PERSON…" at bounding box center [204, 154] width 34 height 11
type input "4.60"
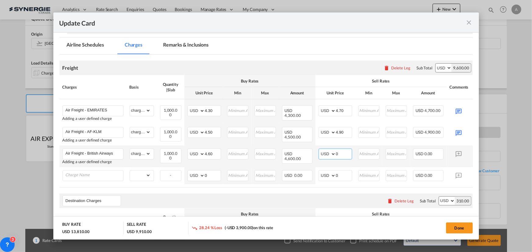
drag, startPoint x: 343, startPoint y: 153, endPoint x: 331, endPoint y: 153, distance: 12.2
click at [331, 153] on md-input-container "AED AFN ALL AMD ANG AOA ARS AUD AWG AZN BAM BBD BDT BGN BHD BIF BMD BND [PERSON…" at bounding box center [335, 154] width 34 height 11
type input "5"
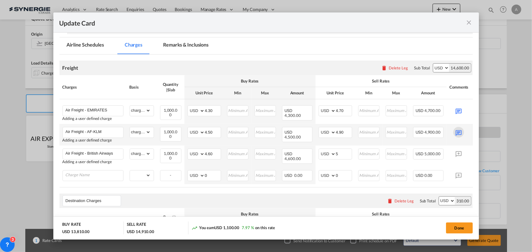
click at [458, 133] on md-icon "Update CardPort of ..." at bounding box center [458, 132] width 11 height 11
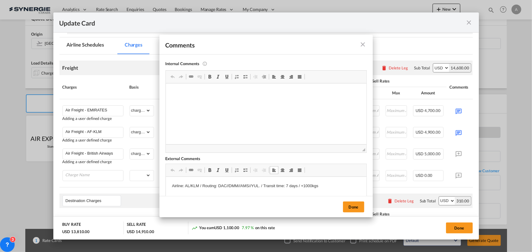
drag, startPoint x: 324, startPoint y: 187, endPoint x: 174, endPoint y: 188, distance: 149.6
drag, startPoint x: 169, startPoint y: 187, endPoint x: 375, endPoint y: 181, distance: 205.4
click at [366, 181] on html "Airline: AL/KLM / Routing: DAC//DMM//AMS//YUL. / Transit time: 7 days / +1000kgs" at bounding box center [265, 186] width 200 height 19
copy p "Airline: AL/KLM / Routing: DAC//DMM//AMS//YUL. / Transit time: 7 days / +1000kgs"
click at [351, 207] on button "Done" at bounding box center [353, 207] width 21 height 11
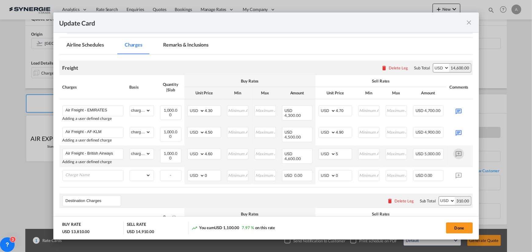
click at [457, 156] on md-icon "Update CardPort of ..." at bounding box center [458, 154] width 11 height 11
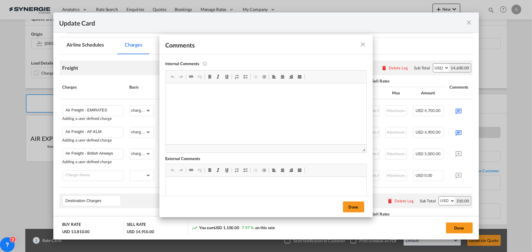
drag, startPoint x: 282, startPoint y: 177, endPoint x: 119, endPoint y: 5, distance: 237.3
click at [282, 177] on div "Editor toolbars Clipboard/Undo Undo Keyboard shortcut Ctrl+Z Redo Keyboard shor…" at bounding box center [266, 205] width 200 height 82
click at [185, 186] on p "Airline: AL/KLM / Routing: DAC//DMM//AMS//YUL. / Transit time: 7 days / +1000kgs" at bounding box center [266, 186] width 188 height 6
drag, startPoint x: 270, startPoint y: 187, endPoint x: 229, endPoint y: 187, distance: 40.8
click at [229, 187] on p "Airline: British Airways / Routing: DAC//DMM//AMS//YUL. / Transit time: 7 days …" at bounding box center [266, 186] width 188 height 6
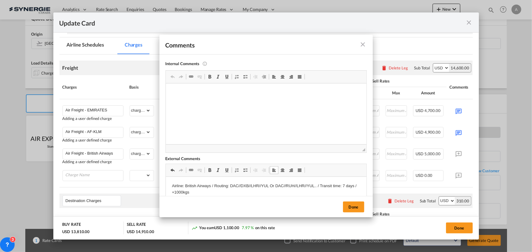
click at [344, 186] on p "Airline: British Airways / Routing: DAC//DXB//LHR//YUL Or DAC//RUH//LHR//YUL. .…" at bounding box center [266, 189] width 188 height 13
click at [353, 206] on button "Done" at bounding box center [353, 207] width 21 height 11
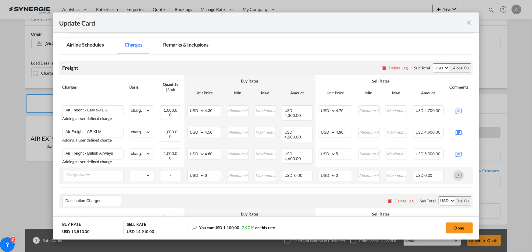
click at [462, 175] on md-icon "Update CardPort of ..." at bounding box center [458, 175] width 11 height 11
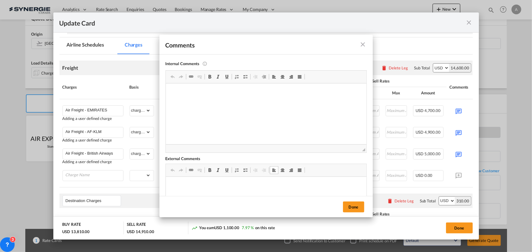
click at [360, 45] on md-icon "icon-close fg-AAA8AD m-0 pointer" at bounding box center [362, 44] width 7 height 7
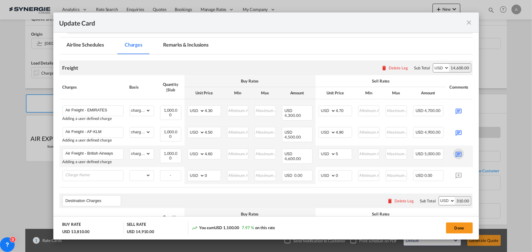
click at [459, 152] on md-icon "Update CardPort of ..." at bounding box center [458, 154] width 11 height 11
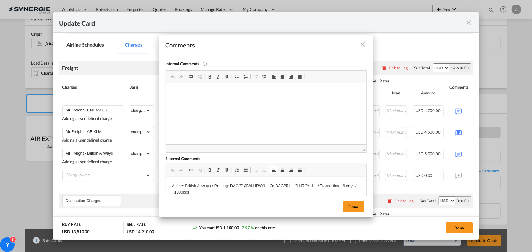
drag, startPoint x: 194, startPoint y: 192, endPoint x: 167, endPoint y: 184, distance: 28.2
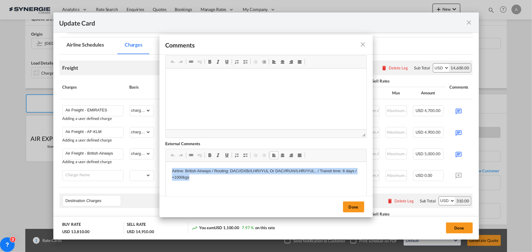
drag, startPoint x: 168, startPoint y: 170, endPoint x: 196, endPoint y: 179, distance: 29.6
click at [196, 187] on html "Airline: British Airways / Routing: DAC//DXB//LHR//YUL Or DAC//RUH//LHR//YUL.. …" at bounding box center [265, 174] width 200 height 25
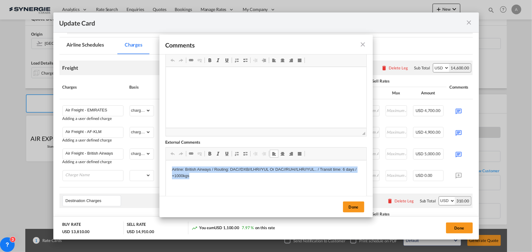
copy p "Airline: British Airways / Routing: DAC//DXB//LHR//YUL Or DAC//RUH//LHR//YUL.. …"
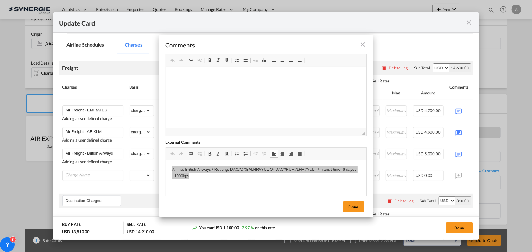
drag, startPoint x: 362, startPoint y: 206, endPoint x: 396, endPoint y: 195, distance: 35.6
click at [361, 206] on button "Done" at bounding box center [353, 207] width 21 height 11
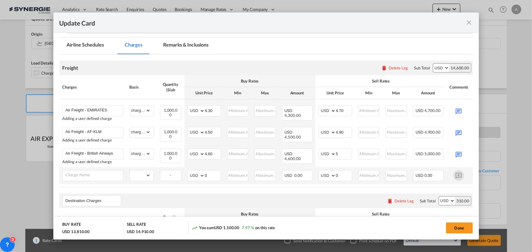
click at [459, 177] on md-icon "Update CardPort of ..." at bounding box center [458, 175] width 11 height 11
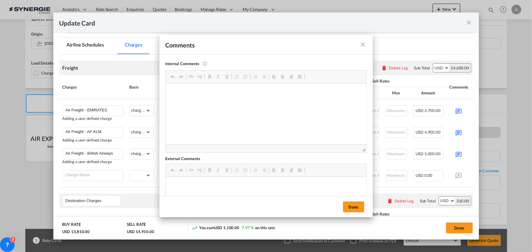
scroll to position [0, 0]
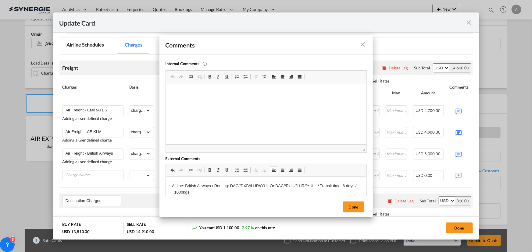
click at [356, 209] on button "Done" at bounding box center [353, 207] width 21 height 11
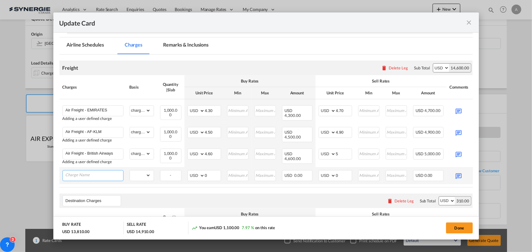
click at [114, 173] on input "Charge Name" at bounding box center [95, 175] width 58 height 9
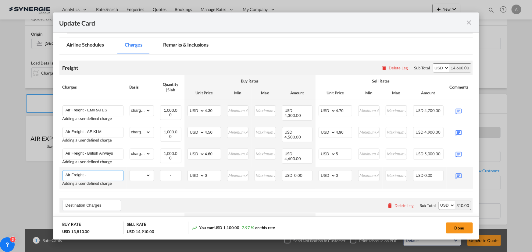
click at [100, 175] on input "Air Freight -" at bounding box center [95, 175] width 58 height 9
paste input "Qatar Airways."
type input "Air Freight - Qatar Airways."
click at [139, 175] on select "gross_weight volumetric_weight per_shipment per_bl per_km % on air freight per_…" at bounding box center [140, 176] width 21 height 10
select select "chargeable_weight"
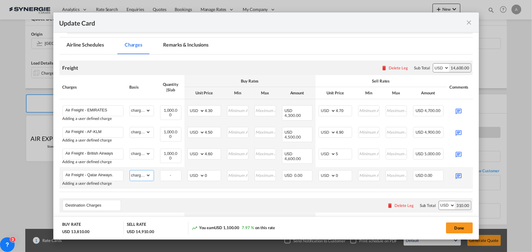
click at [130, 171] on select "gross_weight volumetric_weight per_shipment per_bl per_km % on air freight per_…" at bounding box center [140, 176] width 21 height 10
drag, startPoint x: 215, startPoint y: 177, endPoint x: 192, endPoint y: 174, distance: 23.1
click at [192, 174] on md-input-container "AED AFN ALL AMD ANG AOA ARS AUD AWG AZN BAM BBD BDT BGN BHD BIF BMD BND [PERSON…" at bounding box center [204, 175] width 34 height 11
type input "5"
drag, startPoint x: 339, startPoint y: 175, endPoint x: 312, endPoint y: 175, distance: 26.5
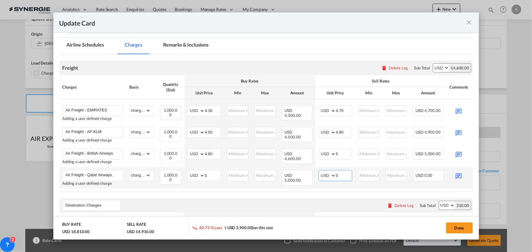
click at [312, 175] on tr "Air Freight - Qatar Airways. Adding a user defined charge Please Enter Already …" at bounding box center [275, 178] width 432 height 22
type input "5.40"
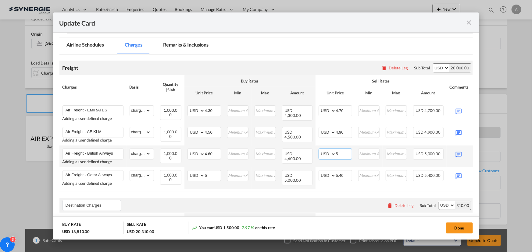
click at [343, 154] on input "5" at bounding box center [344, 153] width 16 height 9
type input "5.00"
click at [459, 177] on md-icon "Update CardPort of ..." at bounding box center [458, 175] width 11 height 11
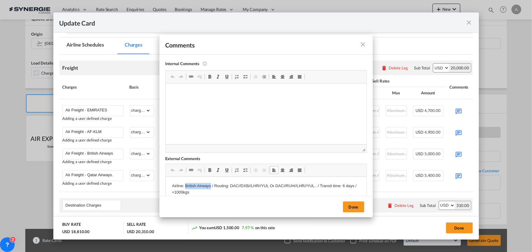
drag, startPoint x: 211, startPoint y: 186, endPoint x: 185, endPoint y: 184, distance: 25.4
click at [185, 184] on p "Airline: British Airways / Routing: DAC//DXB//LHR//YUL Or DAC//RUH//LHR//YUL.. …" at bounding box center [266, 189] width 188 height 13
drag, startPoint x: 229, startPoint y: 185, endPoint x: 314, endPoint y: 184, distance: 85.0
click at [314, 184] on p "Airline: Qatar Airways. / Routing: DAC//DXB//LHR//YUL Or DAC//RUH//LHR//YUL.. /…" at bounding box center [266, 189] width 188 height 13
click at [286, 187] on p "Airline: Qatar Airways. / Routing: DAC//DOH//YUL / Transit time: 6 days / +1000…" at bounding box center [266, 186] width 188 height 6
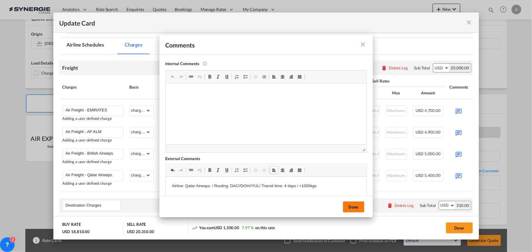
click at [351, 207] on button "Done" at bounding box center [353, 207] width 21 height 11
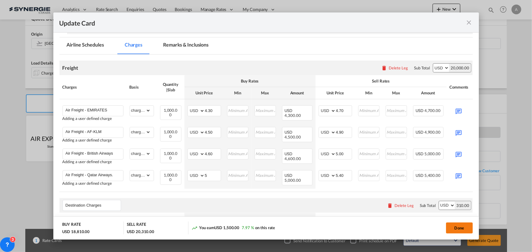
click at [463, 226] on button "Done" at bounding box center [459, 228] width 27 height 11
type input "[DATE]"
type input "4.3"
type input "4.7"
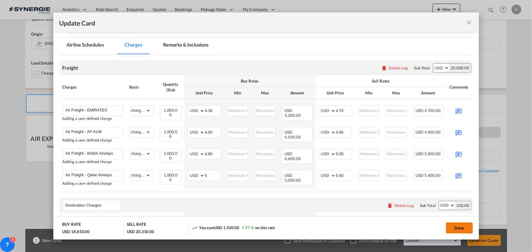
type input "4.5"
type input "4.9"
type input "4.6"
type input "5"
type input "5.4"
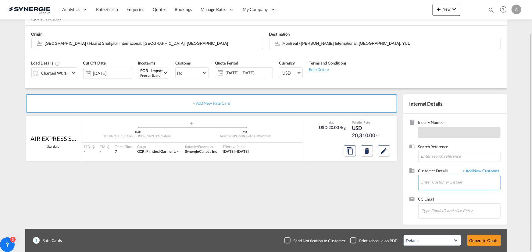
click at [456, 184] on input "Enter Customer Details" at bounding box center [460, 182] width 79 height 14
click at [458, 168] on div "[PERSON_NAME] msutton@ dynamite .ca | Groupe Dynamite" at bounding box center [460, 167] width 79 height 16
type input "Groupe Dynamite, [PERSON_NAME], [EMAIL_ADDRESS][DOMAIN_NAME]"
click at [488, 240] on button "Generate Quote" at bounding box center [484, 240] width 34 height 11
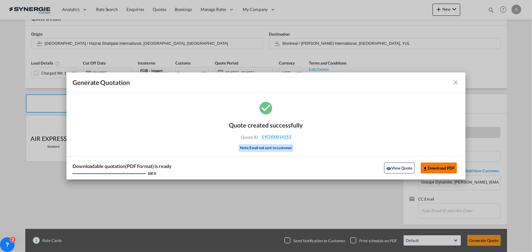
click at [446, 166] on button "Download PDF" at bounding box center [438, 168] width 36 height 11
